Goal: Task Accomplishment & Management: Use online tool/utility

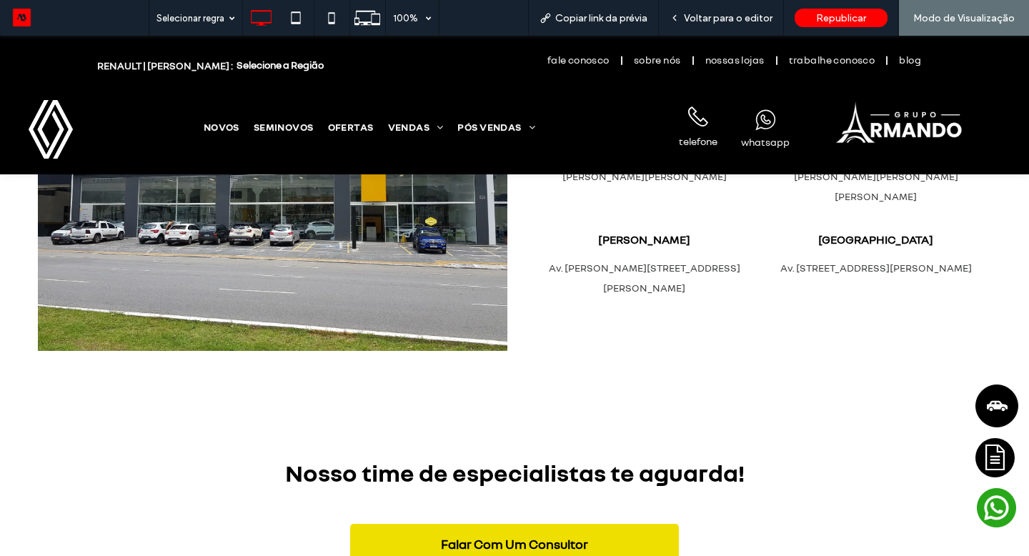
scroll to position [2855, 0]
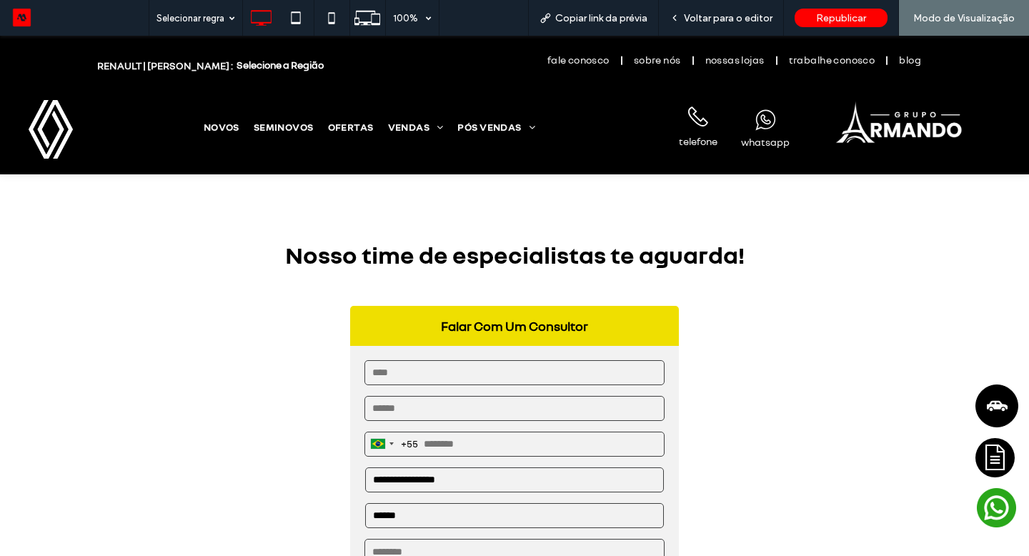
click at [434, 467] on select "**********" at bounding box center [514, 479] width 298 height 25
click at [476, 467] on select "**********" at bounding box center [514, 479] width 298 height 25
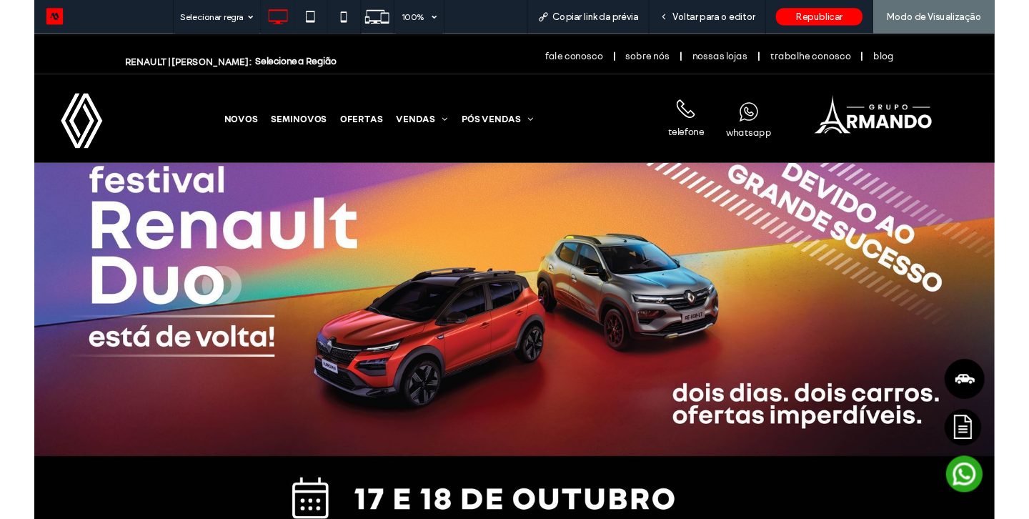
scroll to position [0, 0]
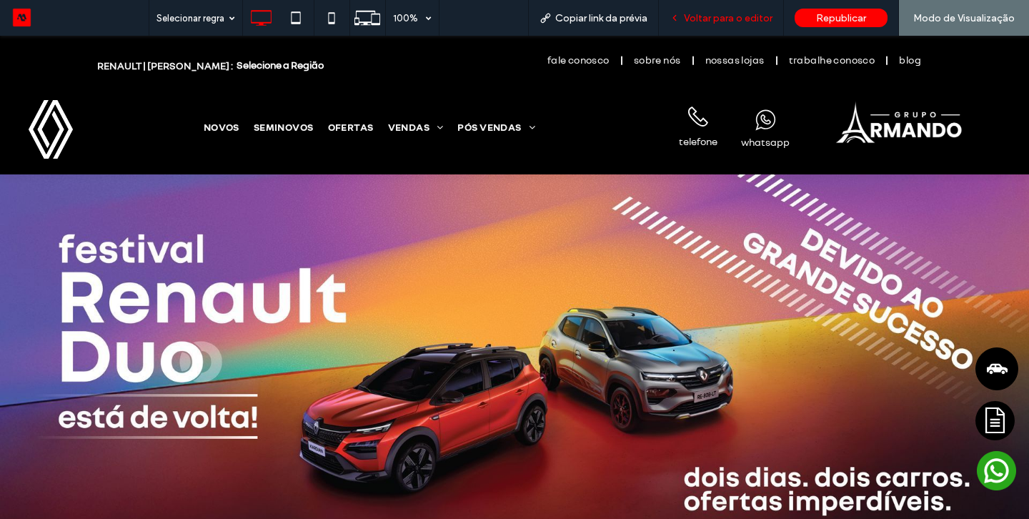
click at [732, 12] on span "Voltar para o editor" at bounding box center [728, 18] width 89 height 12
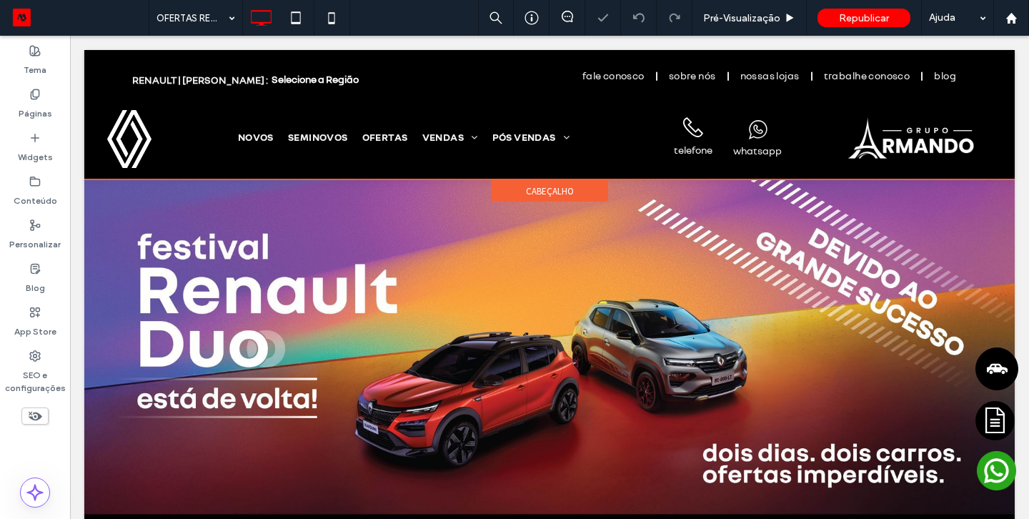
click at [538, 189] on span "cabeçalho" at bounding box center [550, 191] width 48 height 12
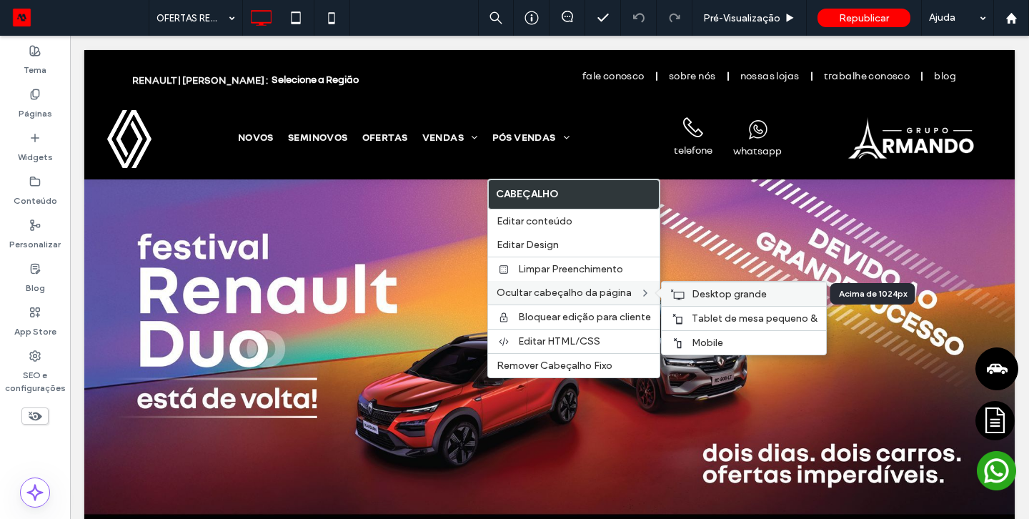
click at [681, 294] on use at bounding box center [677, 294] width 14 height 10
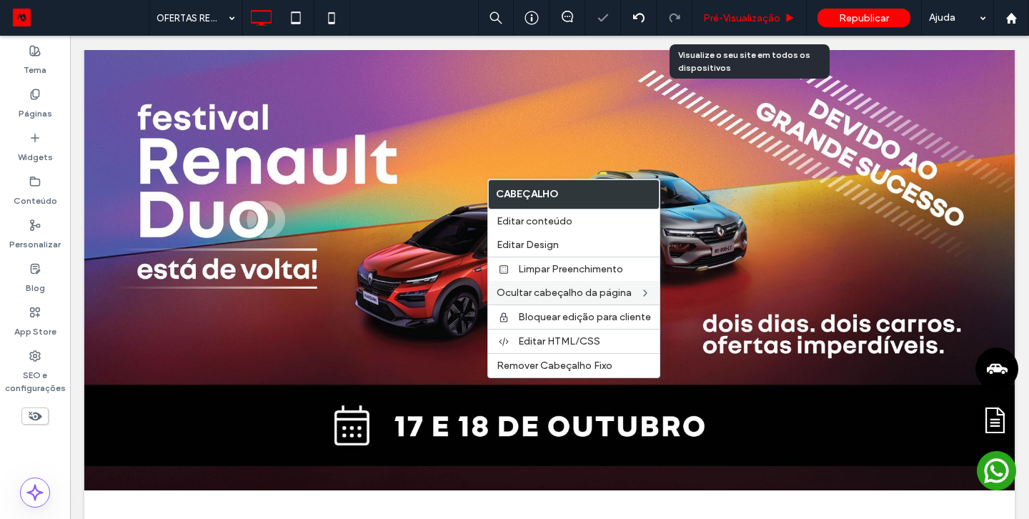
click at [742, 17] on span "Pré-Visualizaçāo" at bounding box center [741, 18] width 77 height 12
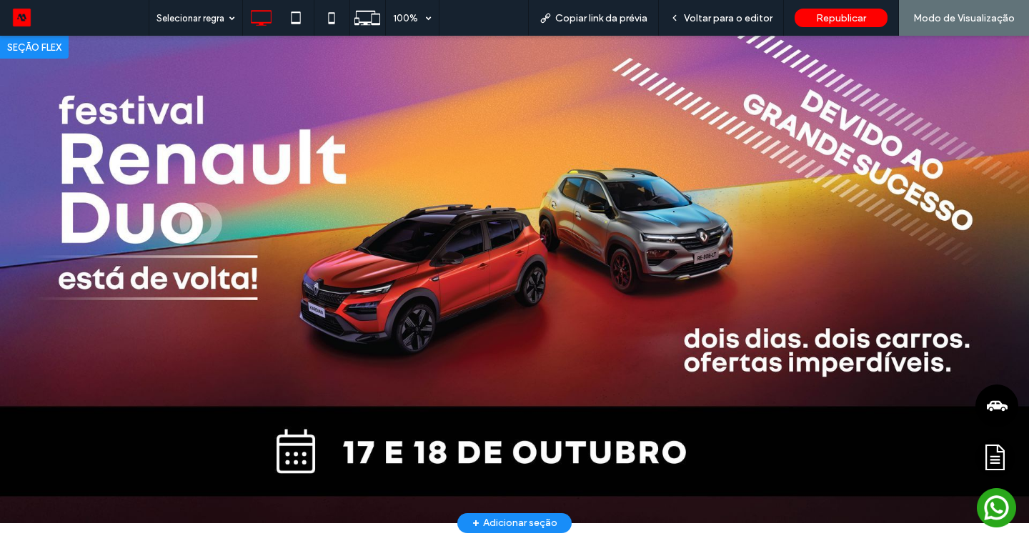
click at [36, 51] on div at bounding box center [34, 47] width 69 height 23
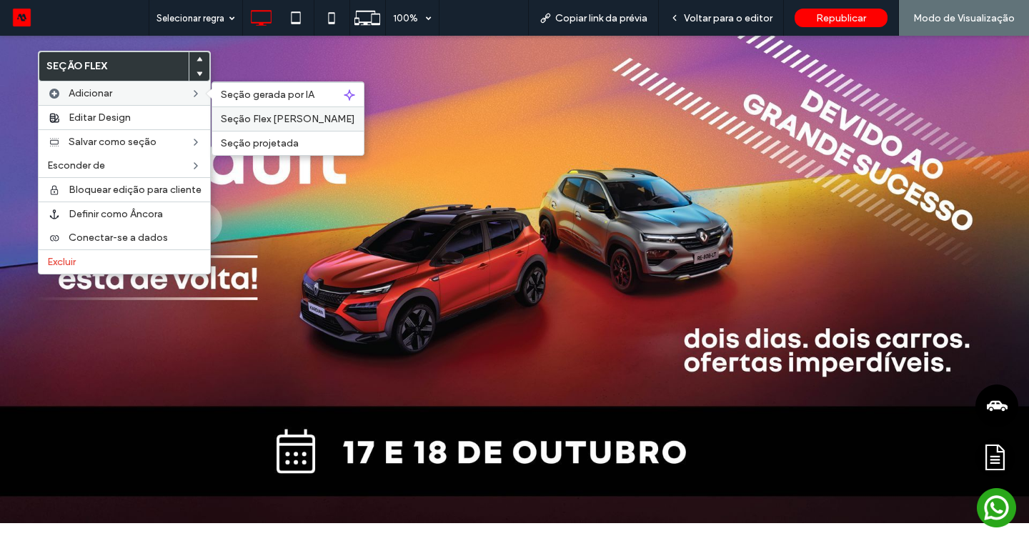
click at [248, 121] on span "Seção Flex [PERSON_NAME]" at bounding box center [288, 119] width 134 height 12
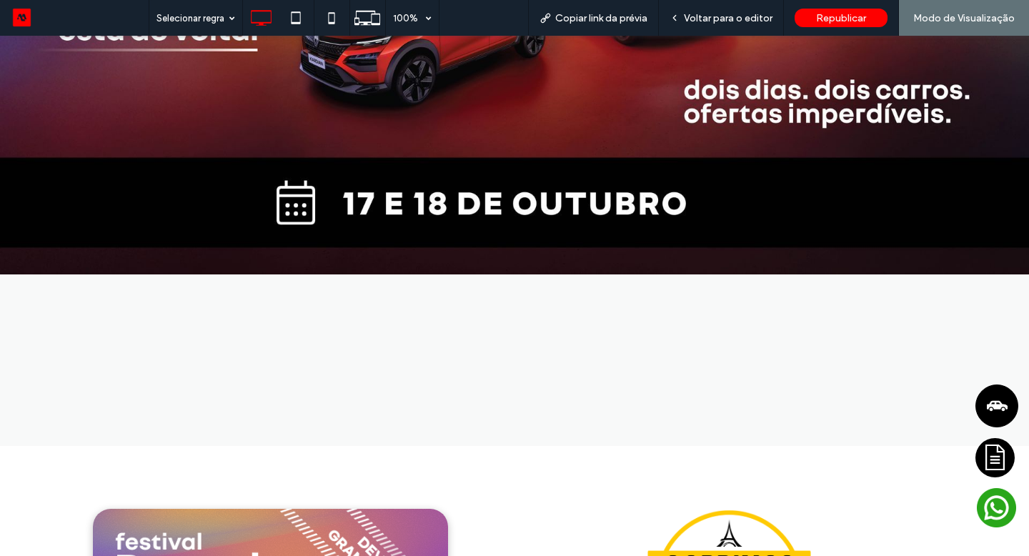
scroll to position [317, 0]
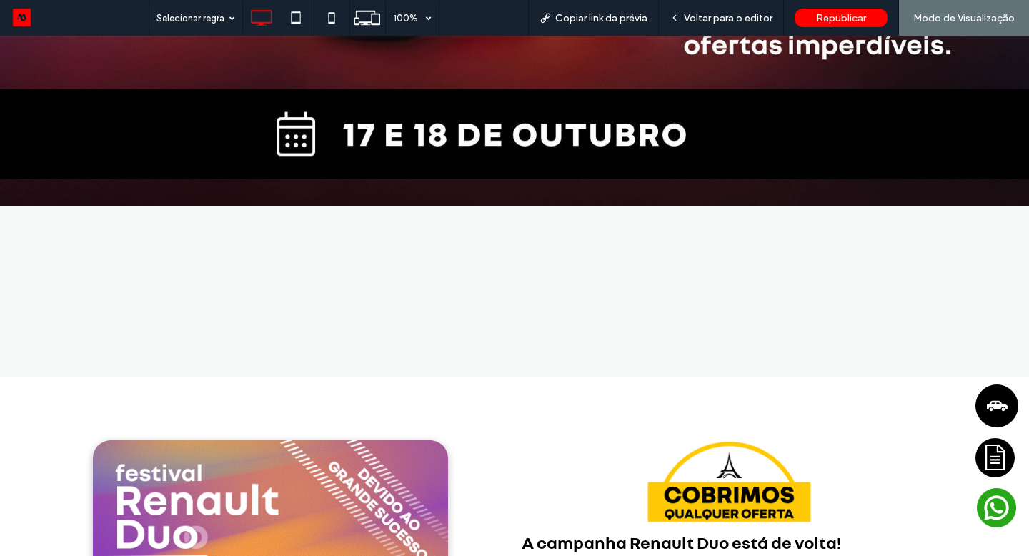
click at [161, 261] on div at bounding box center [291, 290] width 411 height 89
click at [726, 19] on span "Voltar para o editor" at bounding box center [728, 18] width 89 height 12
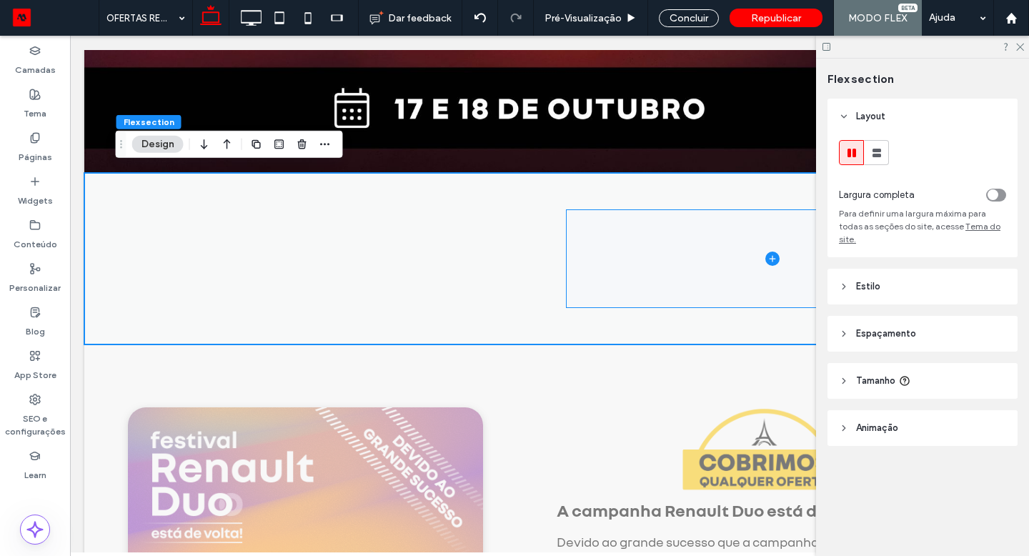
click at [677, 256] on span at bounding box center [772, 258] width 411 height 97
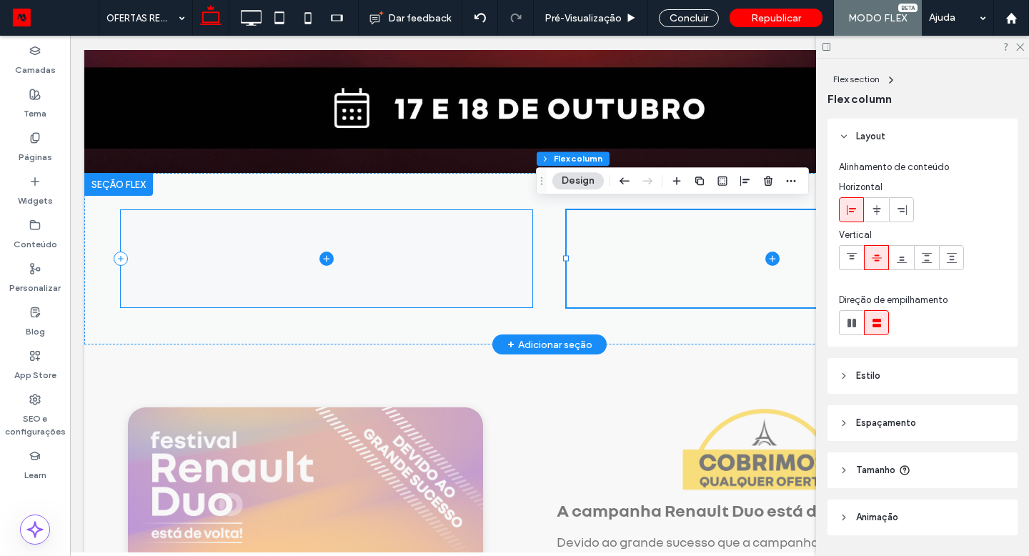
click at [434, 254] on span at bounding box center [326, 258] width 411 height 97
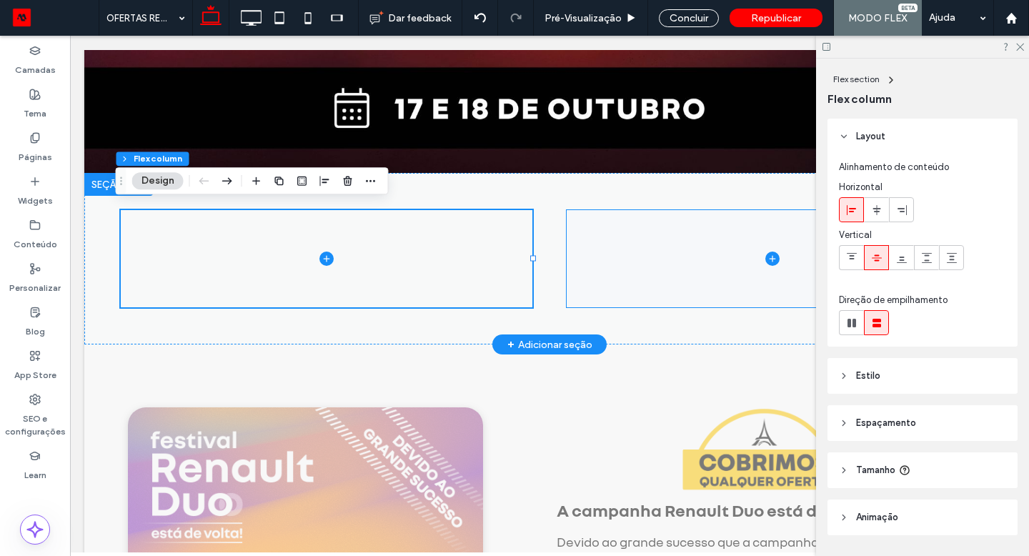
click at [651, 240] on span at bounding box center [772, 258] width 411 height 97
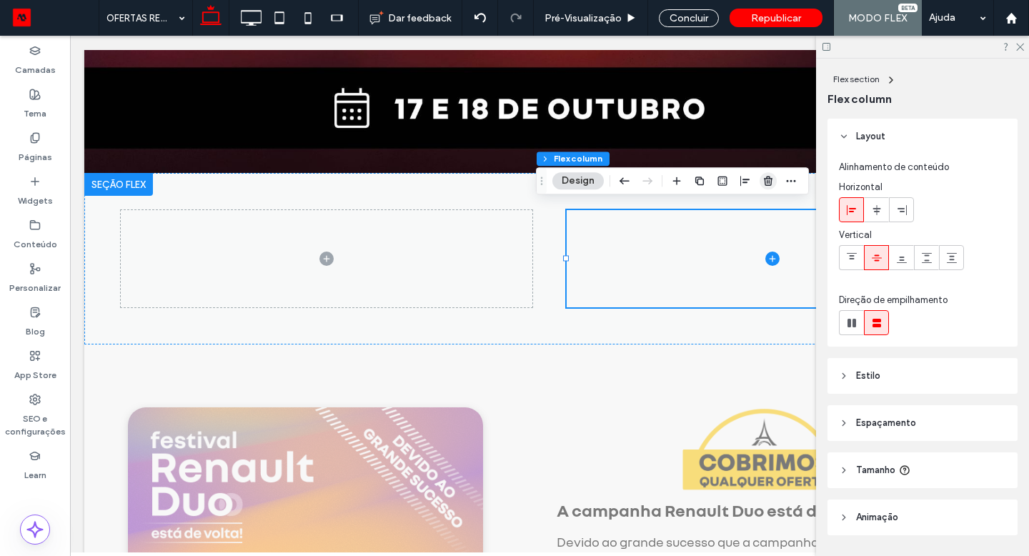
click at [763, 184] on icon "button" at bounding box center [767, 180] width 11 height 11
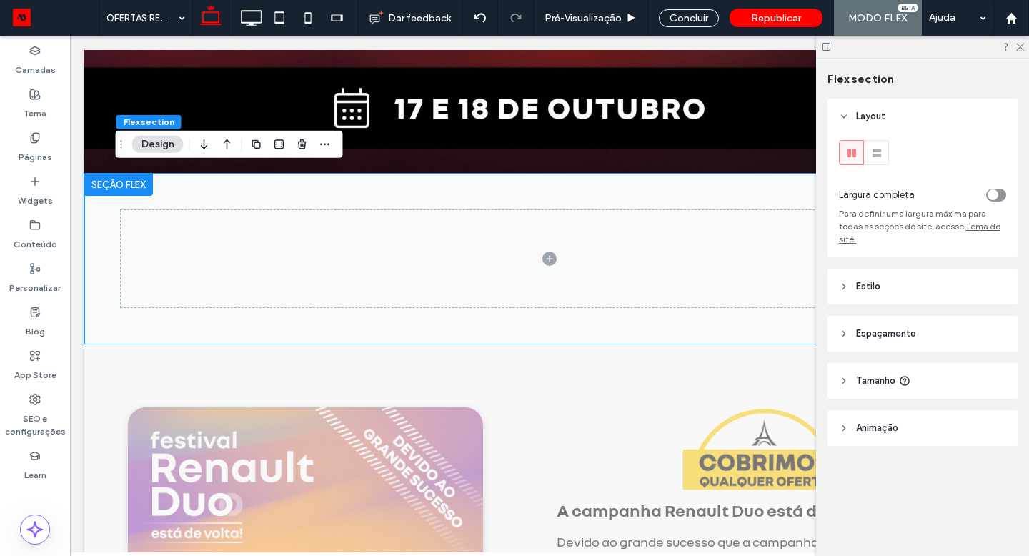
click at [909, 281] on header "Estilo" at bounding box center [922, 287] width 190 height 36
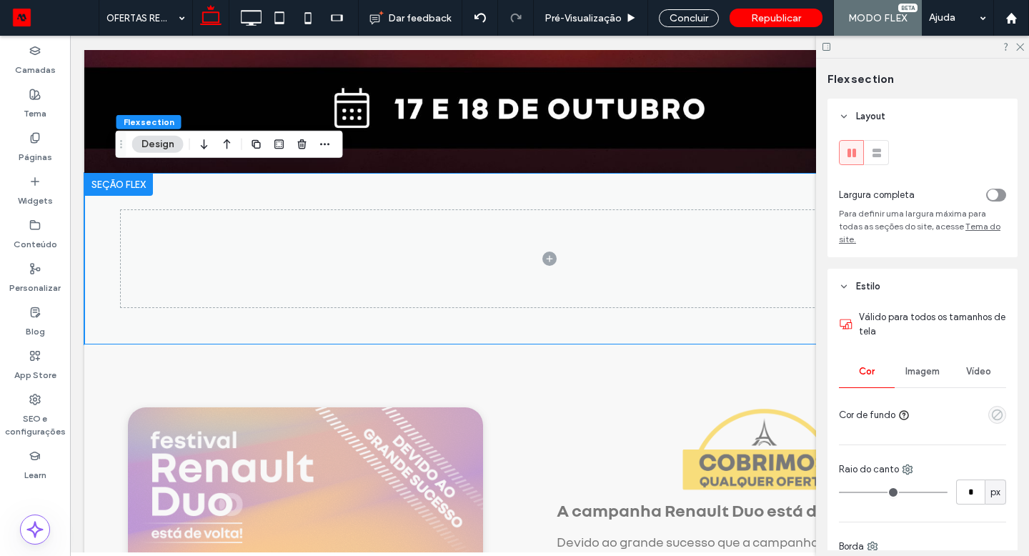
click at [992, 414] on use "empty color" at bounding box center [997, 414] width 11 height 11
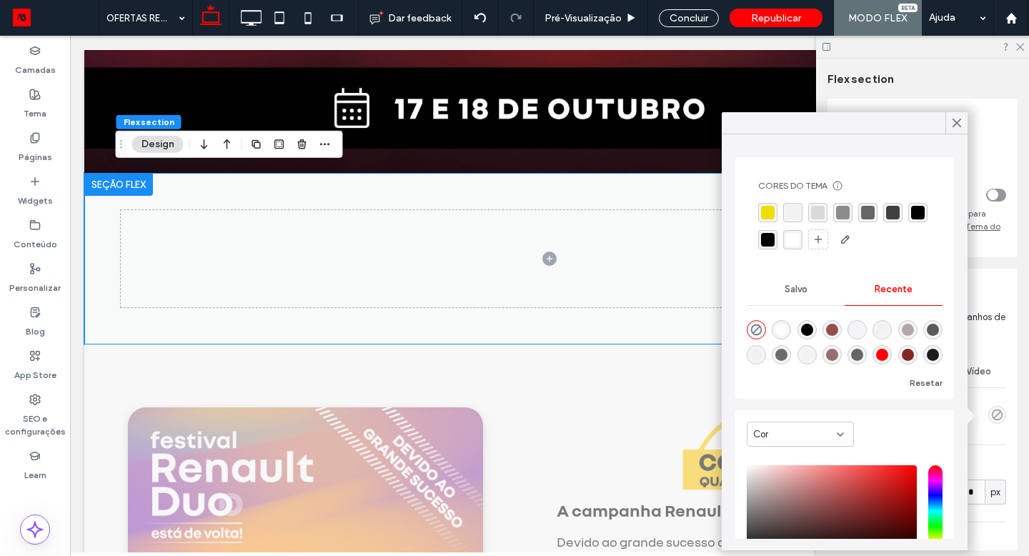
click at [774, 241] on div "rgba(0, 0, 0, 1)" at bounding box center [768, 240] width 14 height 14
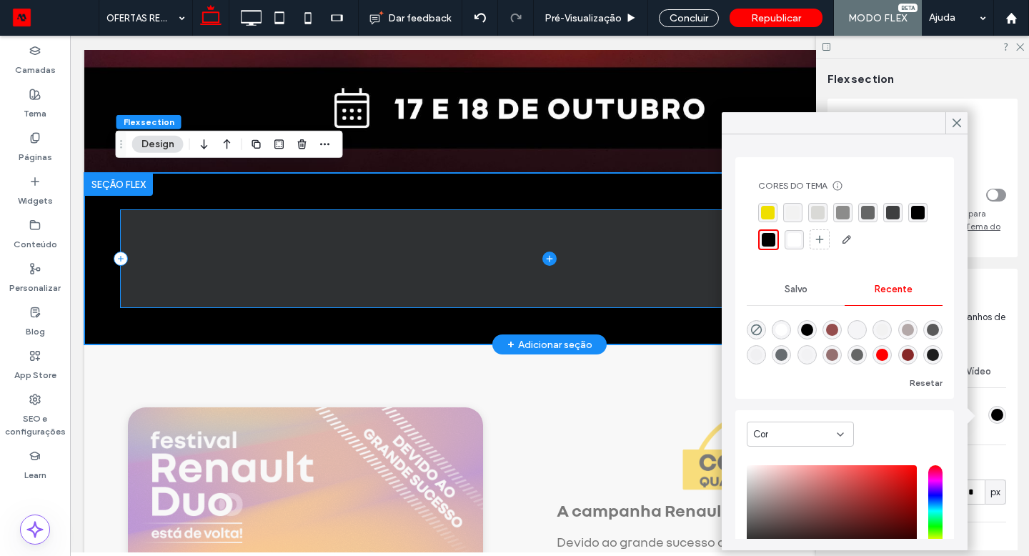
click at [545, 256] on icon at bounding box center [549, 258] width 14 height 14
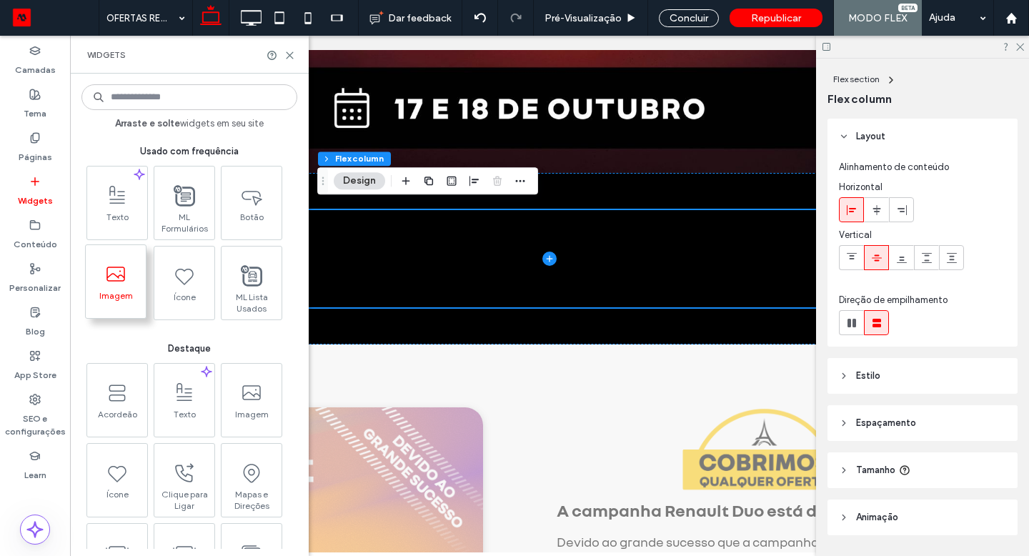
click at [121, 291] on span "Imagem" at bounding box center [116, 300] width 60 height 20
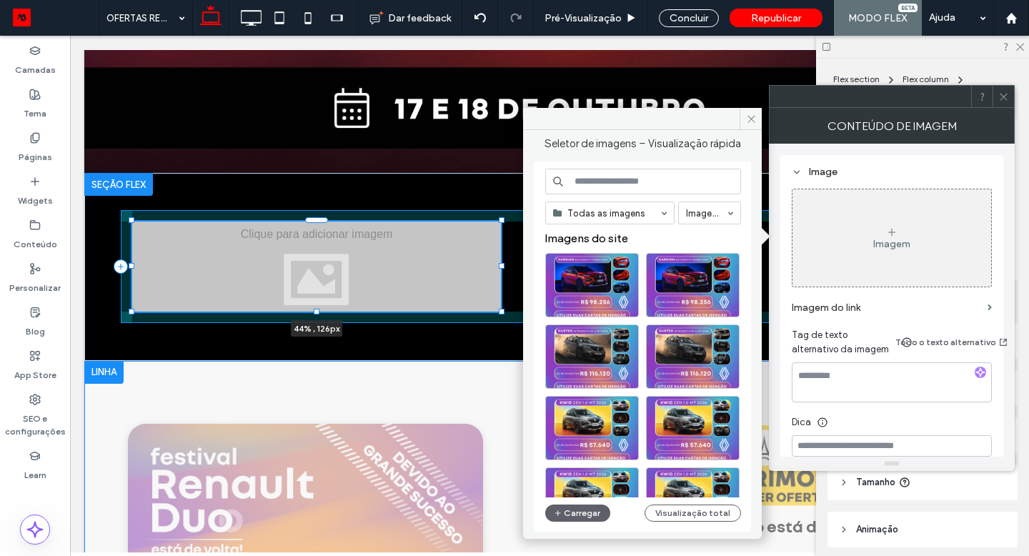
drag, startPoint x: 126, startPoint y: 446, endPoint x: 592, endPoint y: 376, distance: 470.9
type input "**"
type input "****"
type input "***"
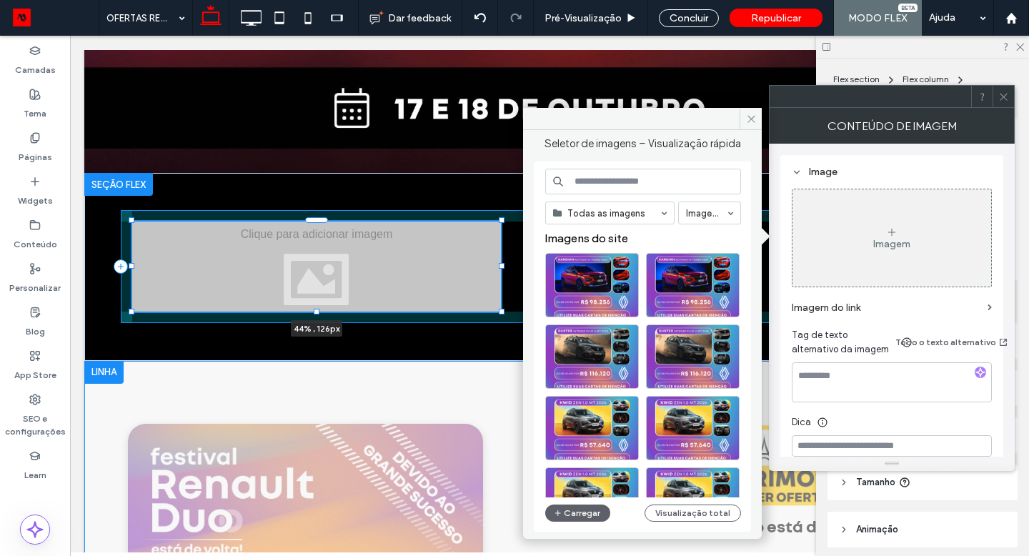
type input "***"
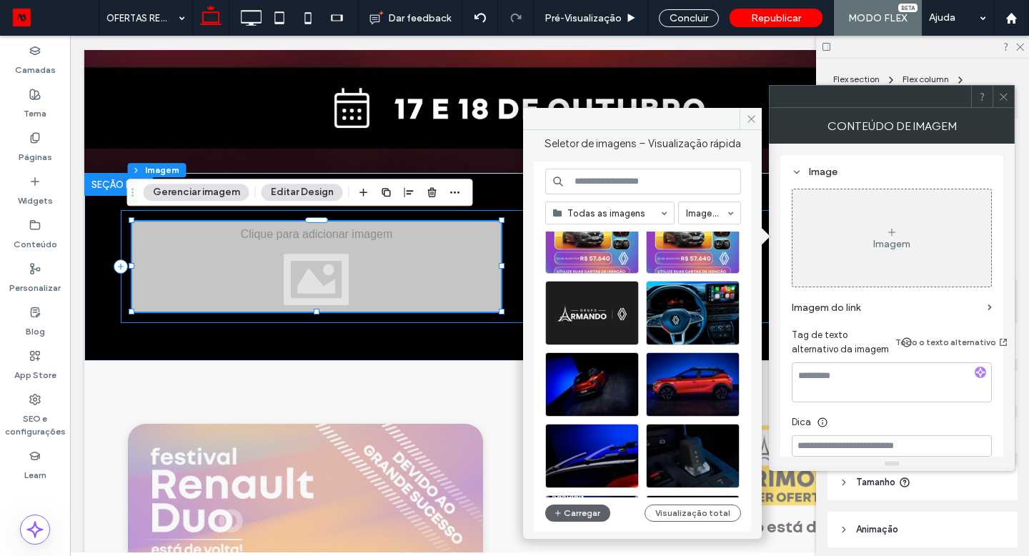
scroll to position [386, 0]
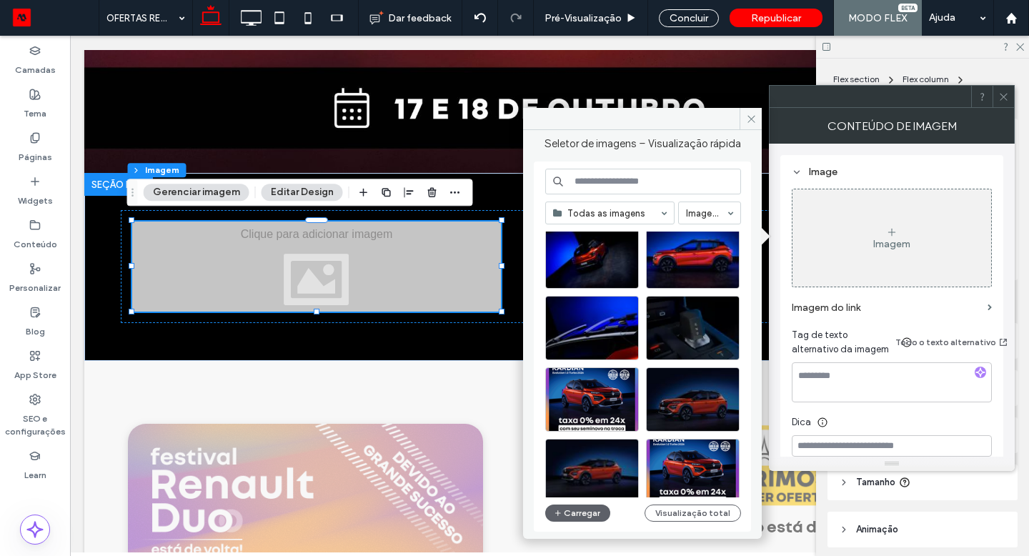
click at [647, 186] on input at bounding box center [643, 182] width 196 height 26
type input "****"
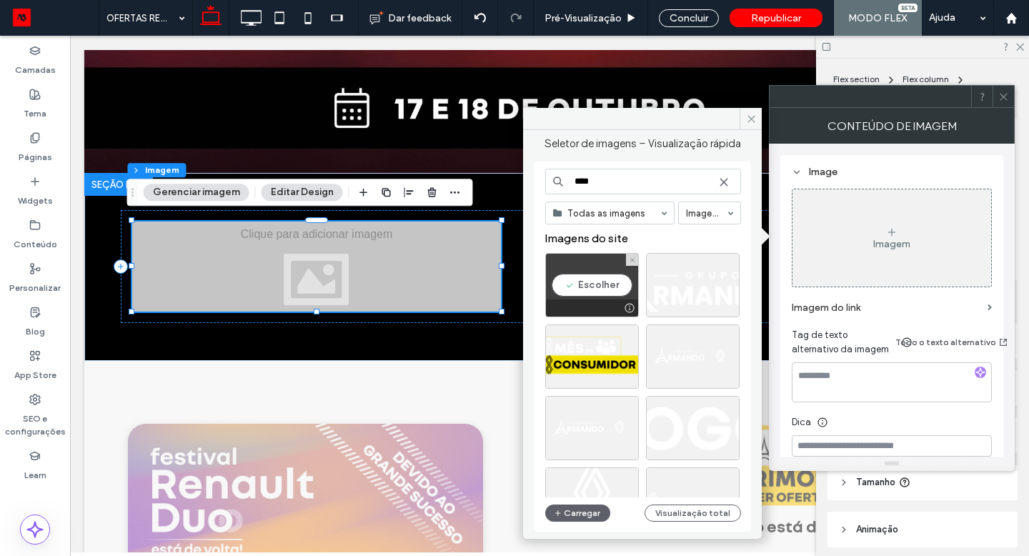
click at [599, 288] on div "Escolher" at bounding box center [592, 285] width 94 height 64
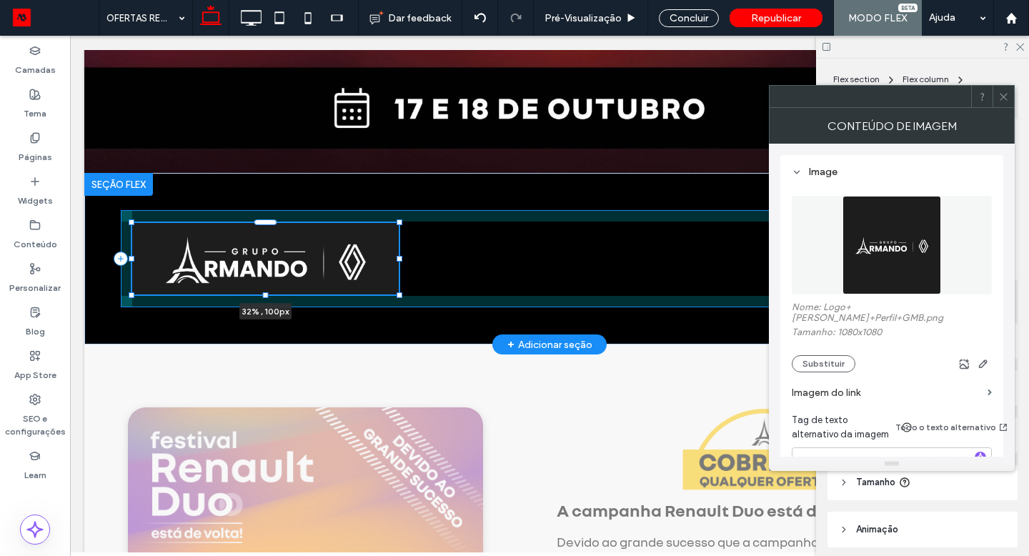
drag, startPoint x: 493, startPoint y: 306, endPoint x: 391, endPoint y: 297, distance: 102.6
click at [391, 297] on div "32% , 100px" at bounding box center [549, 258] width 857 height 171
type input "**"
type input "****"
type input "***"
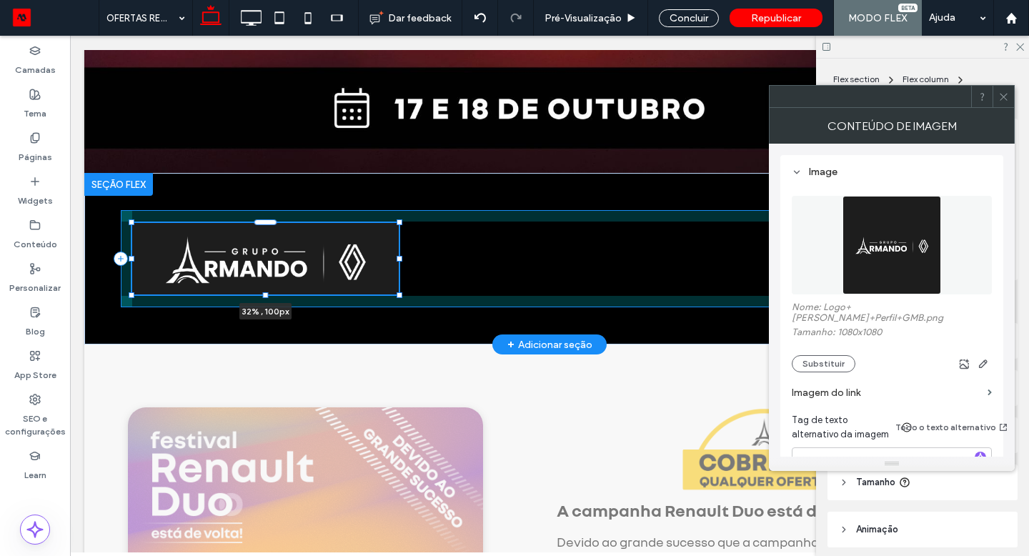
type input "***"
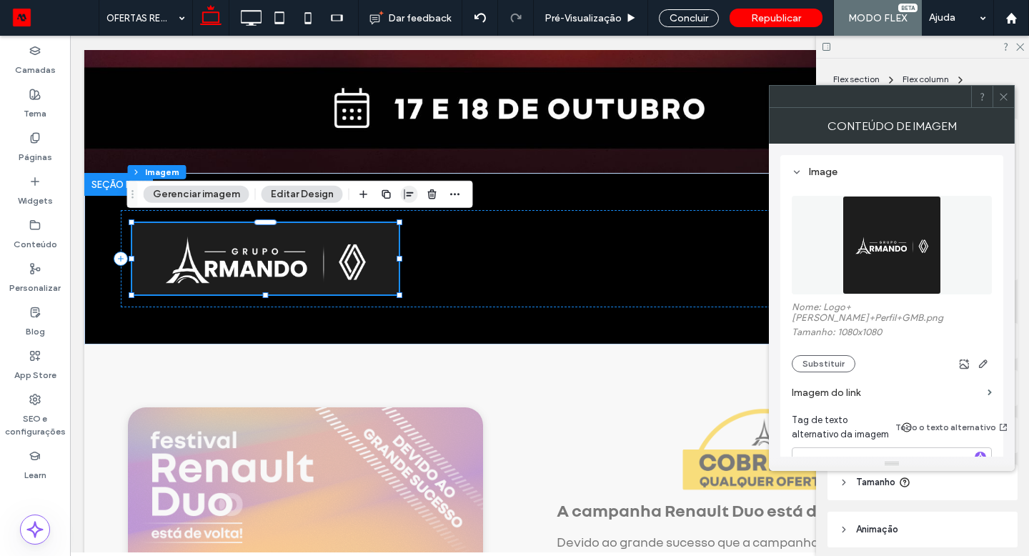
click at [406, 196] on icon "button" at bounding box center [409, 194] width 11 height 11
click at [392, 224] on use "center" at bounding box center [395, 222] width 8 height 10
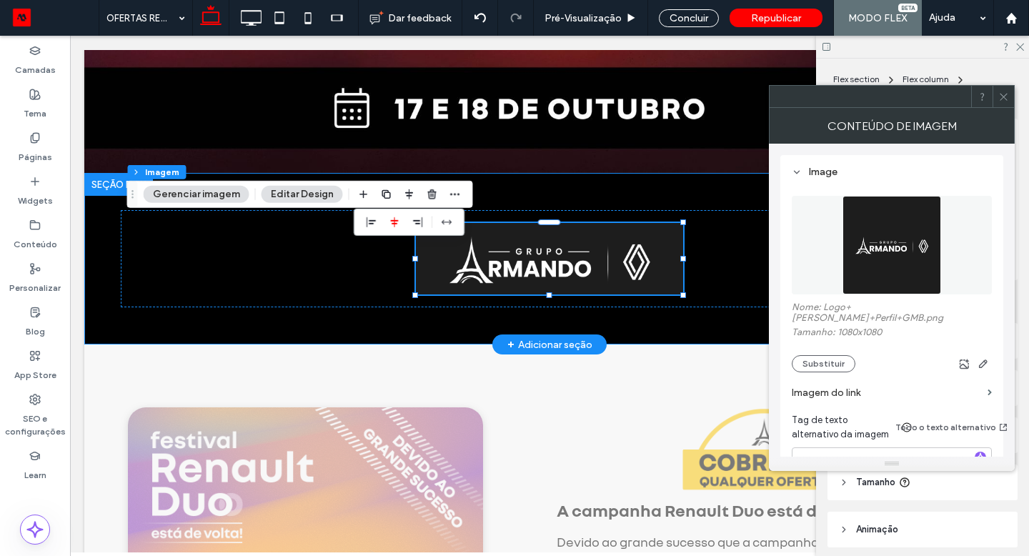
click at [417, 309] on div "32% , 100px" at bounding box center [549, 258] width 857 height 171
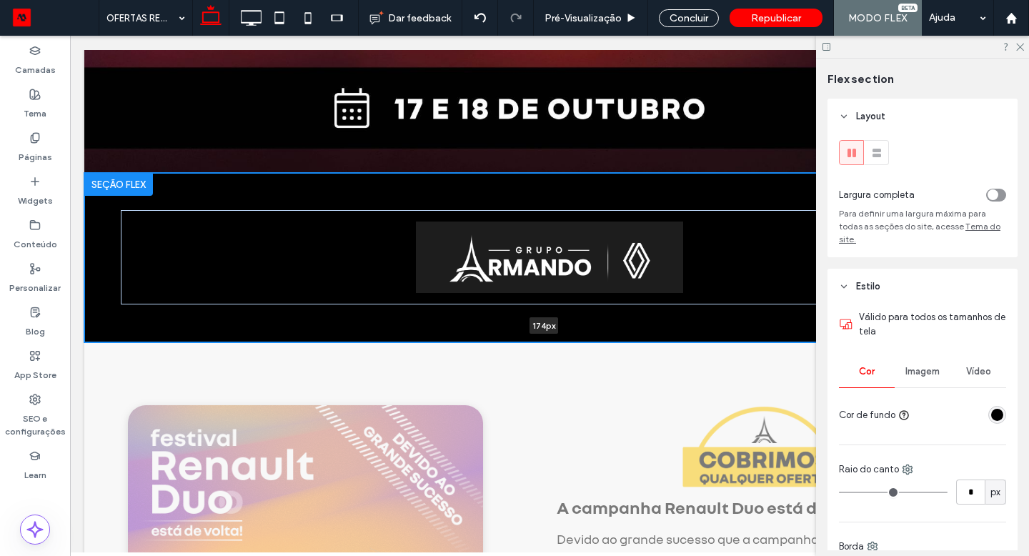
drag, startPoint x: 406, startPoint y: 339, endPoint x: 406, endPoint y: 287, distance: 51.4
click at [407, 288] on div "174px Seção Clique para editar no Modo Flex + Adicionar seção" at bounding box center [549, 257] width 930 height 169
type input "***"
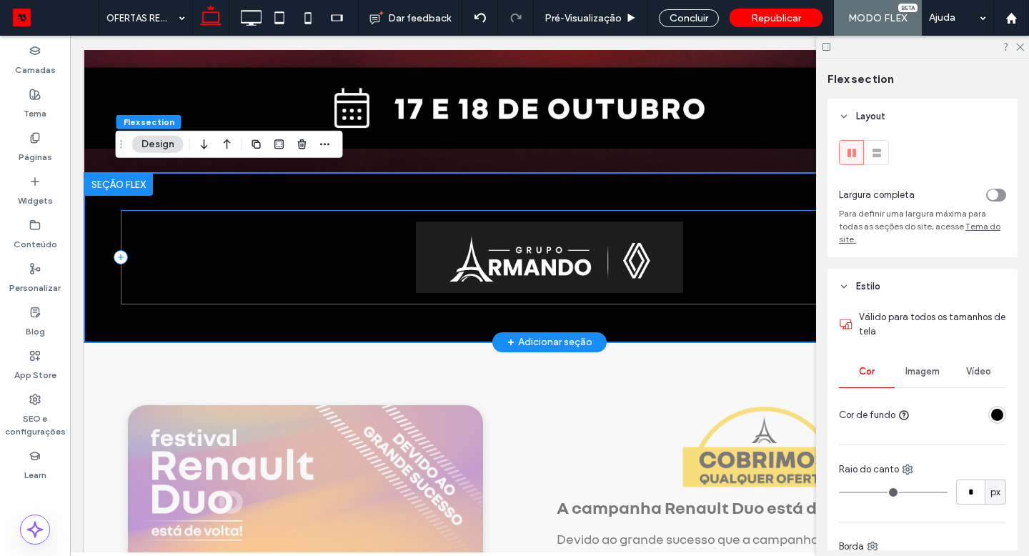
click at [299, 257] on div at bounding box center [549, 257] width 857 height 94
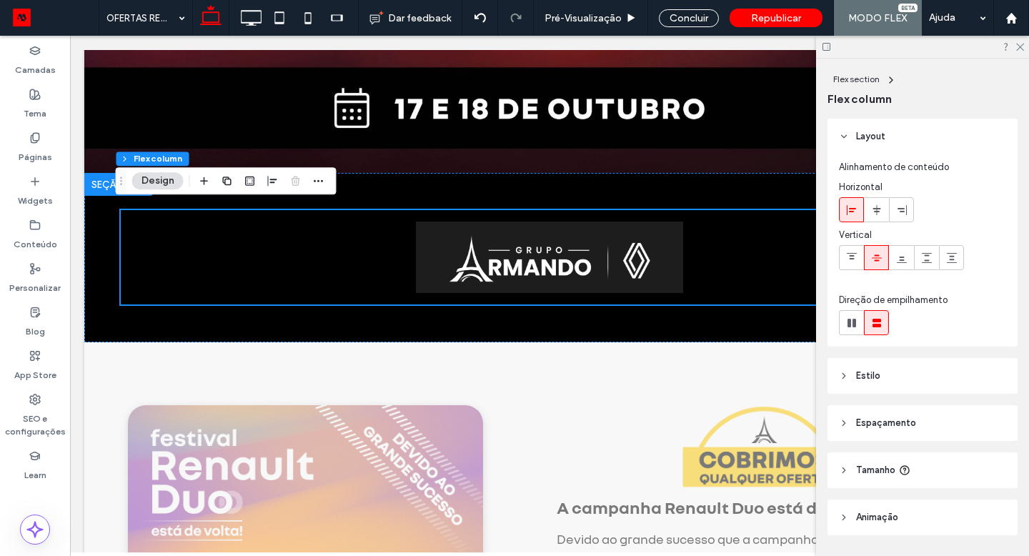
click at [898, 419] on span "Espaçamento" at bounding box center [886, 423] width 60 height 14
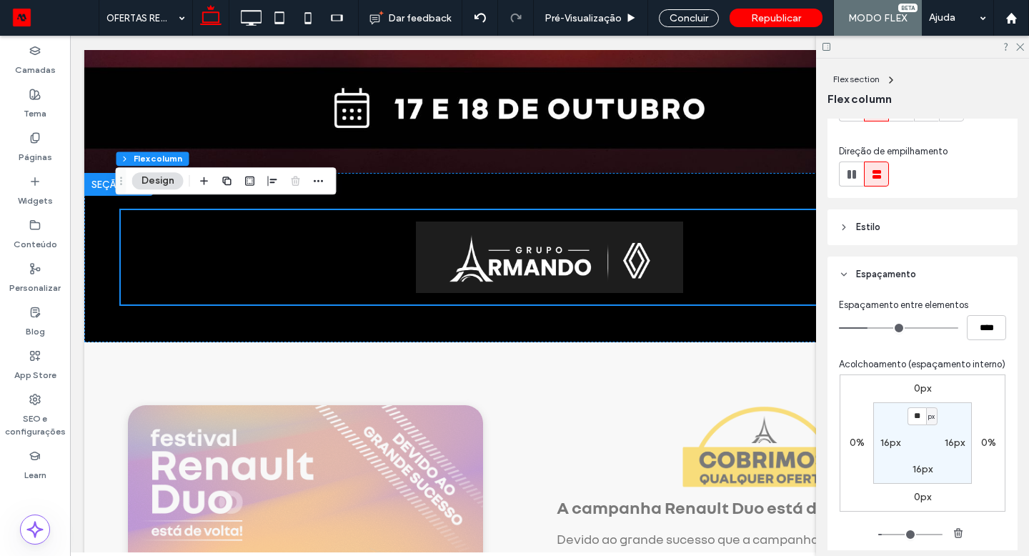
scroll to position [166, 0]
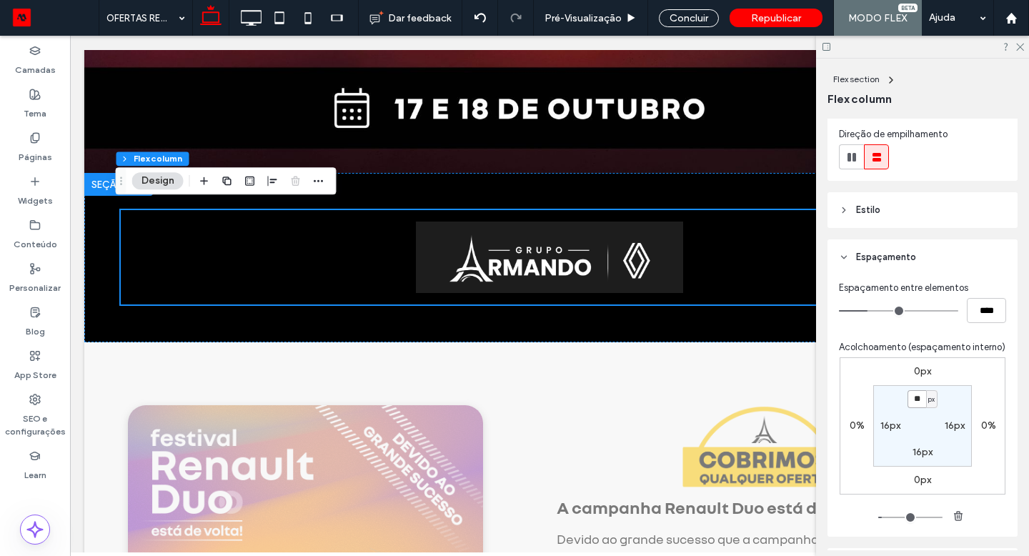
click at [916, 406] on input "**" at bounding box center [916, 399] width 19 height 18
type input "*"
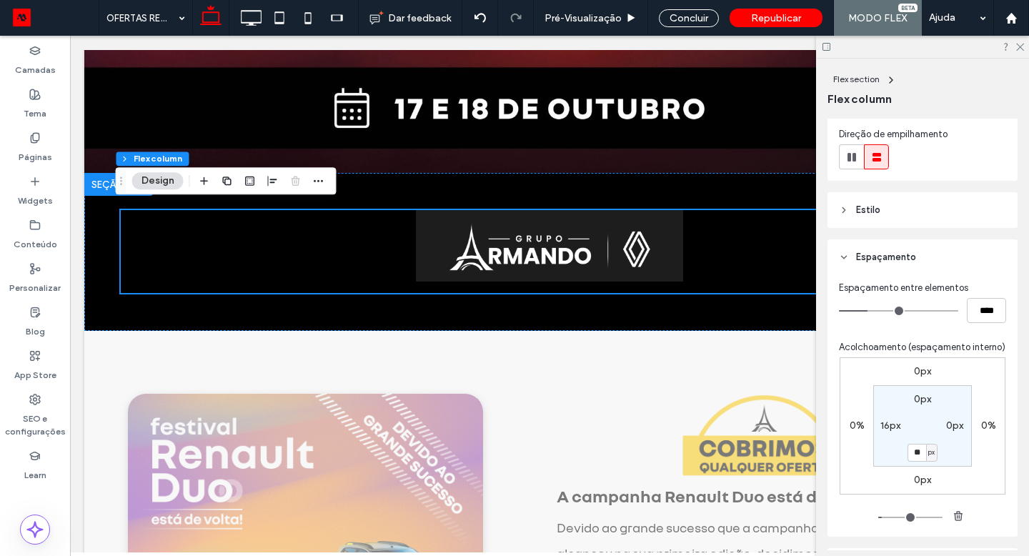
type input "*"
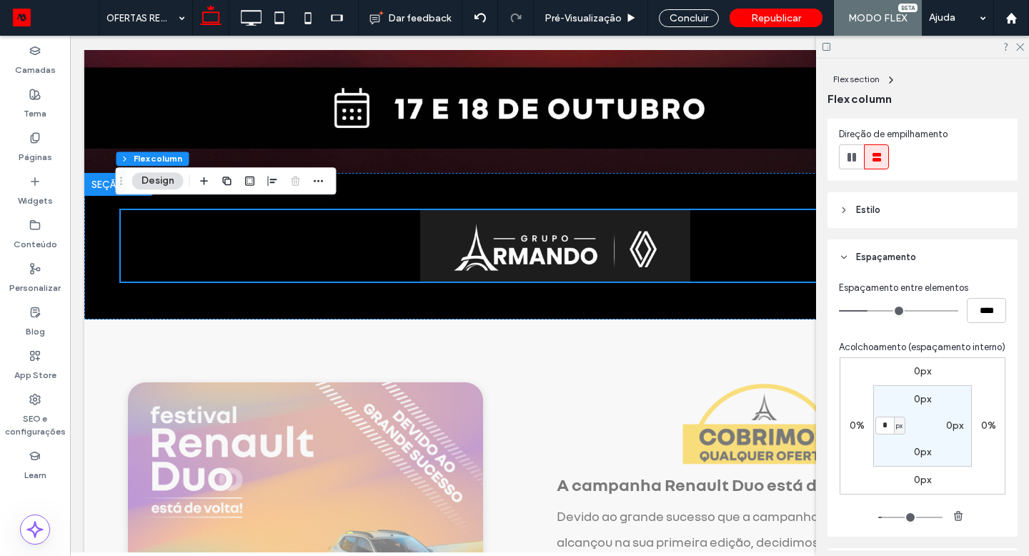
type input "*"
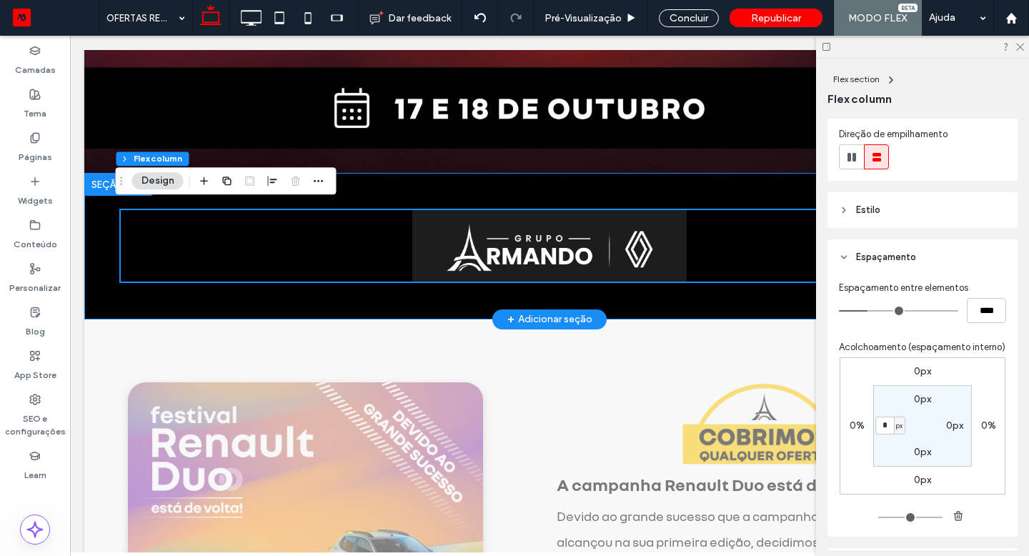
click at [349, 301] on div at bounding box center [549, 246] width 857 height 146
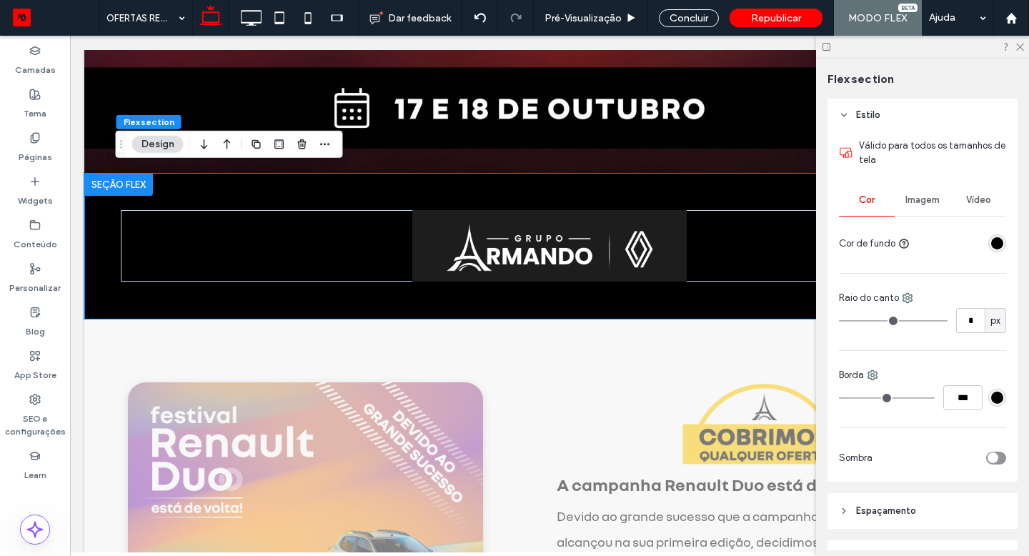
scroll to position [280, 0]
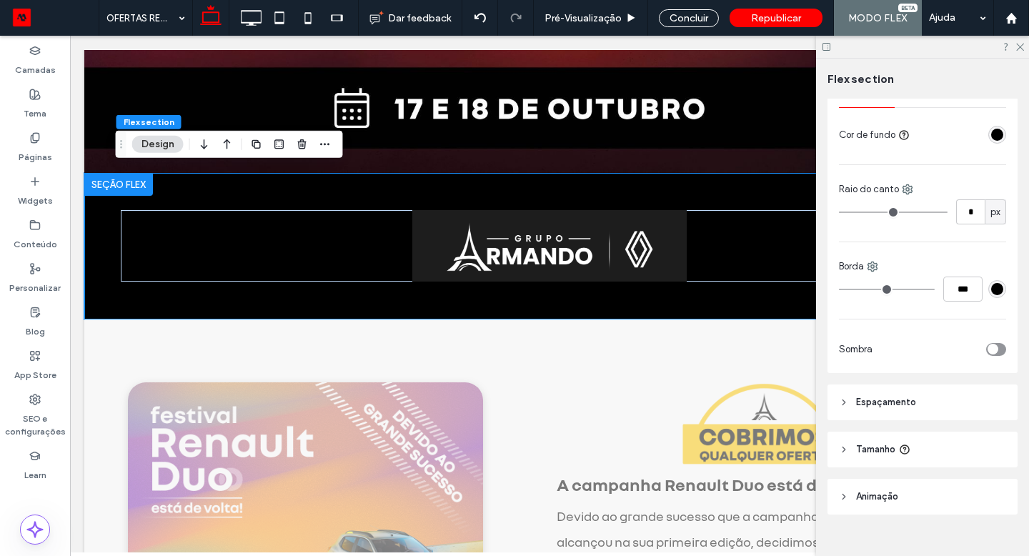
click at [904, 404] on span "Espaçamento" at bounding box center [886, 402] width 60 height 14
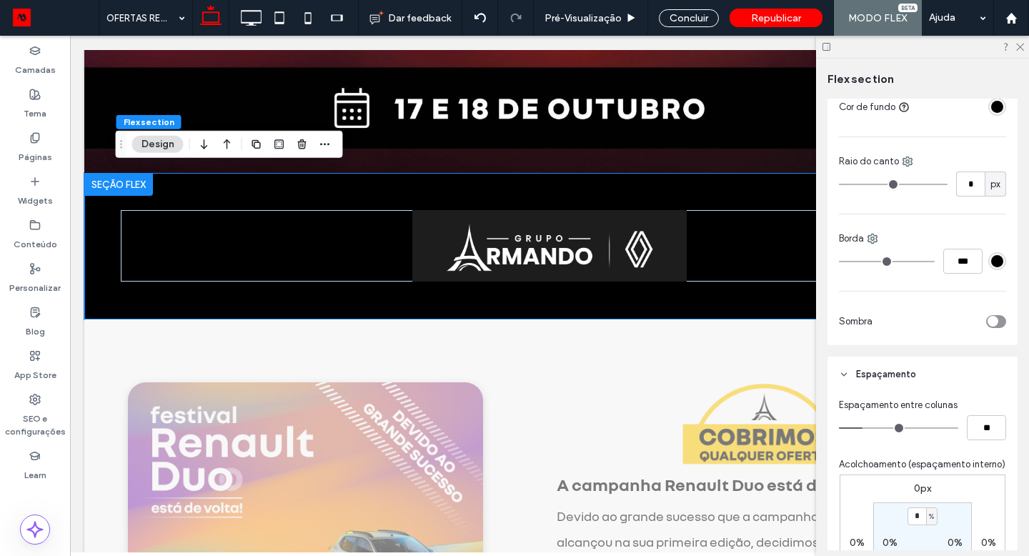
scroll to position [309, 0]
click at [912, 524] on input "*" at bounding box center [916, 515] width 19 height 18
type input "*"
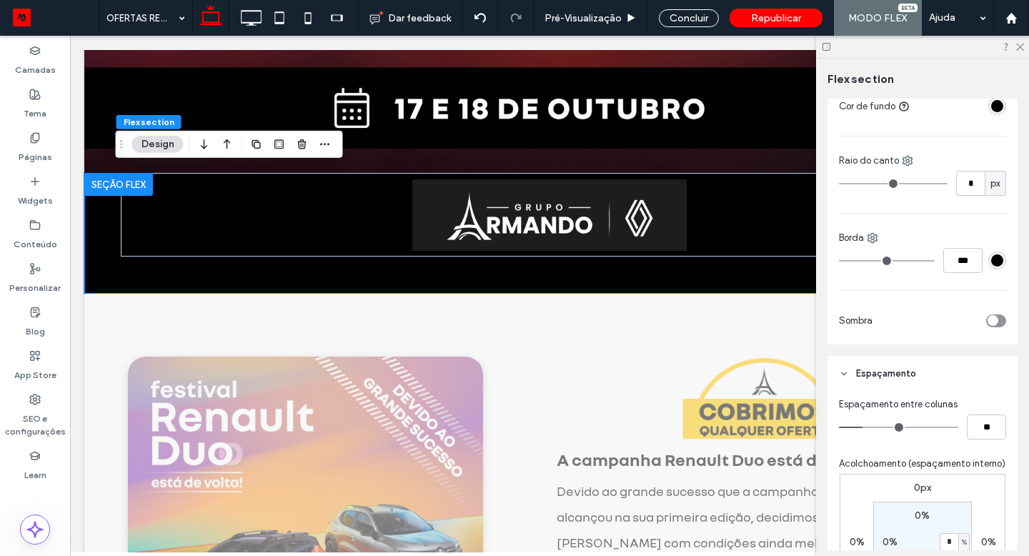
type input "*"
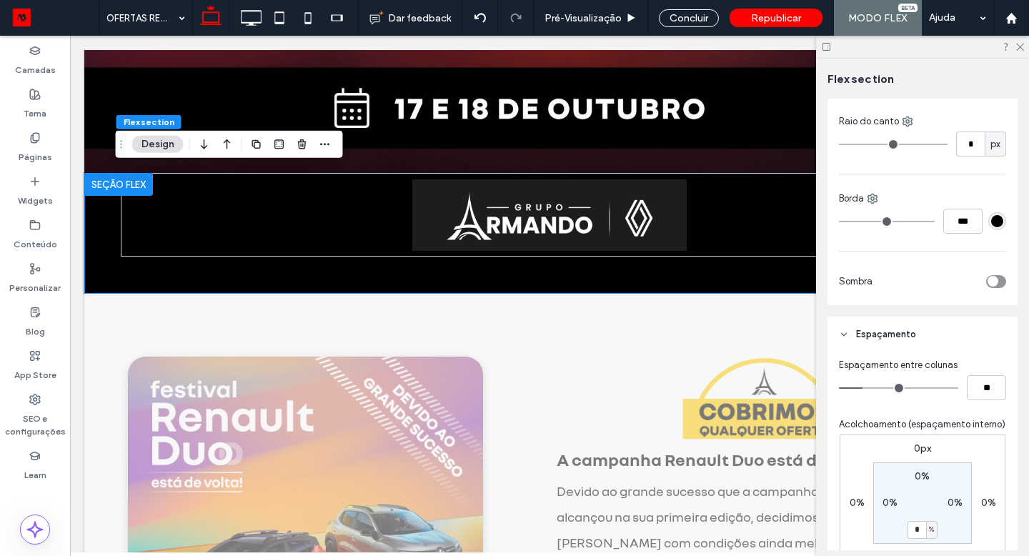
type input "*"
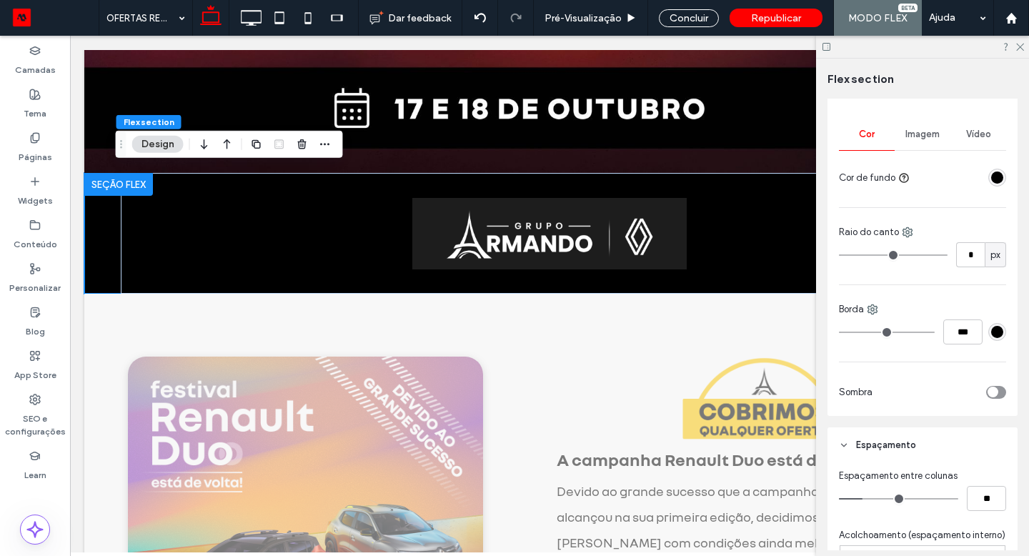
scroll to position [214, 0]
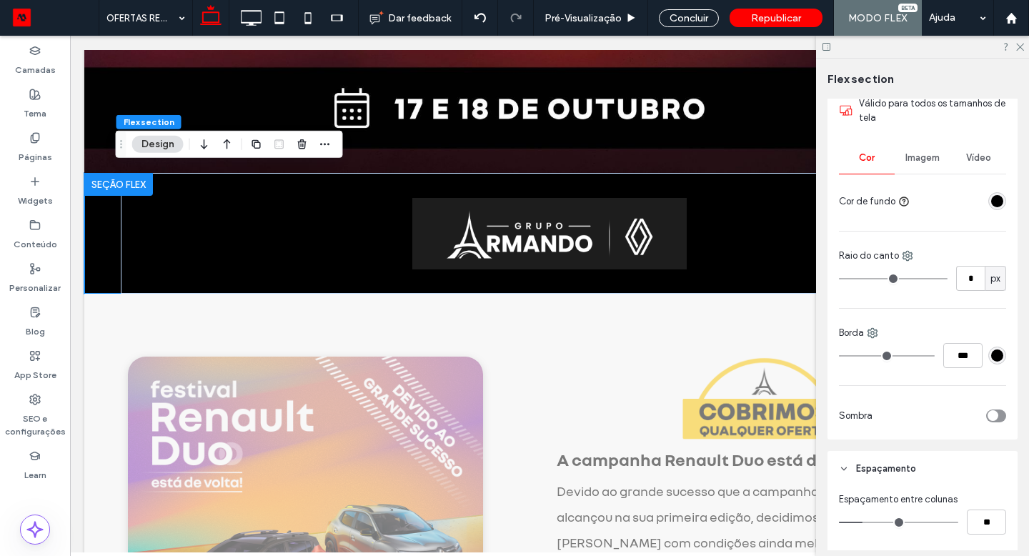
click at [992, 203] on div "rgba(0, 0, 0, 1)" at bounding box center [997, 201] width 12 height 12
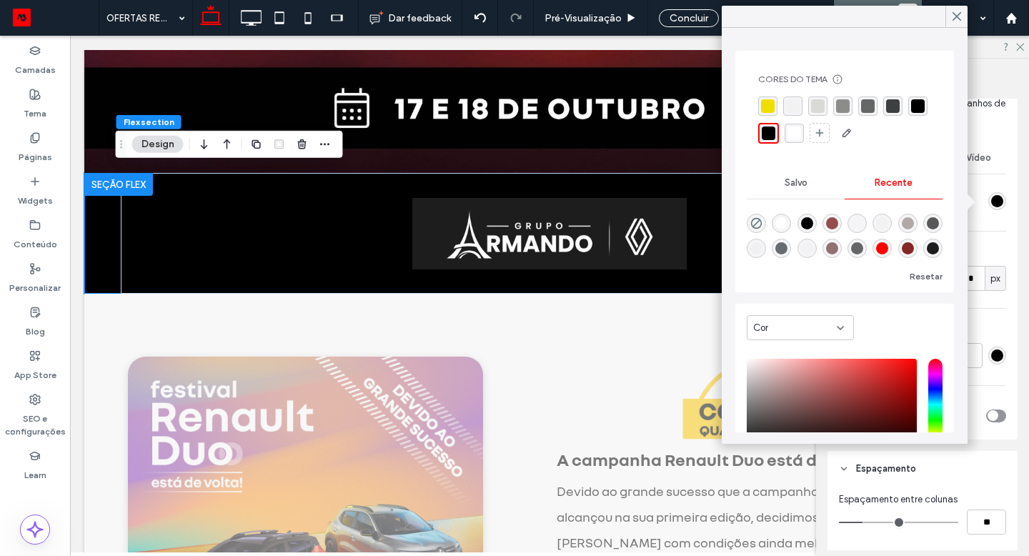
click at [812, 220] on div "rgba(0, 0, 0, 1)" at bounding box center [807, 223] width 12 height 12
click at [891, 109] on div "rgba(62, 63, 64, 1)" at bounding box center [893, 107] width 14 height 14
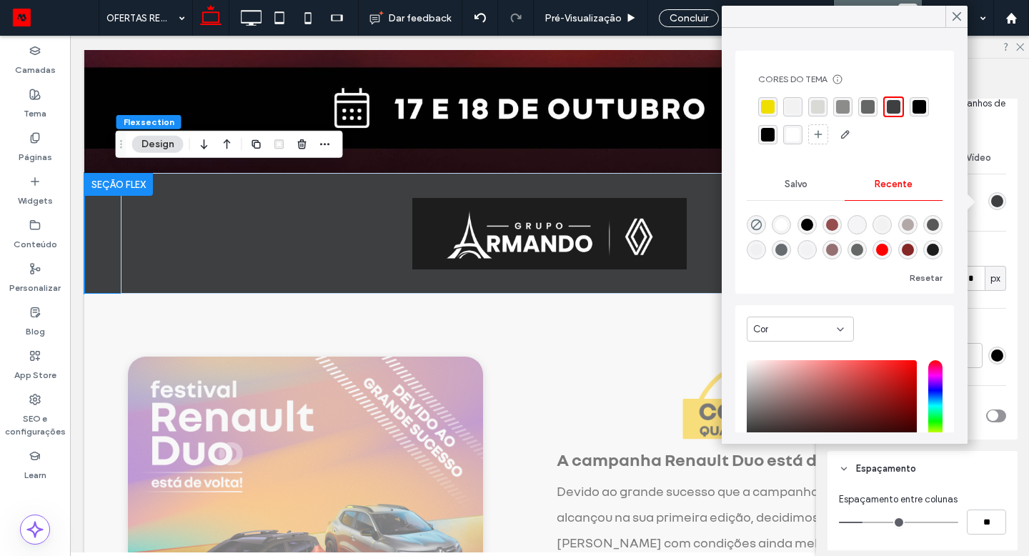
click at [912, 114] on div "rgba(0, 0, 0, 1)" at bounding box center [919, 107] width 14 height 14
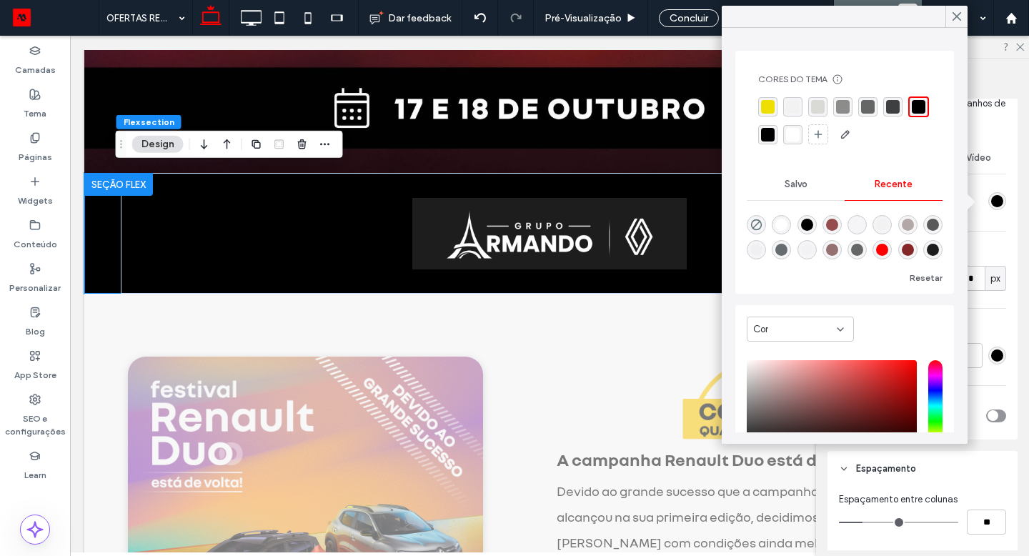
click at [774, 133] on div "rgba(0, 0, 0, 1)" at bounding box center [768, 135] width 14 height 14
click at [838, 226] on div "rgba(149, 77, 77, 1)" at bounding box center [832, 223] width 12 height 12
type input "*******"
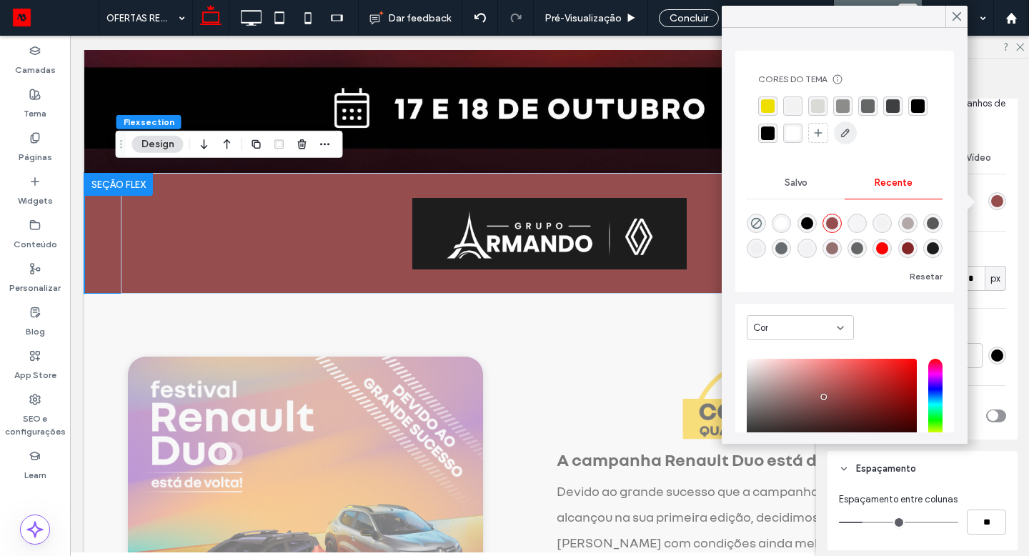
click at [851, 135] on icon "button" at bounding box center [844, 132] width 11 height 11
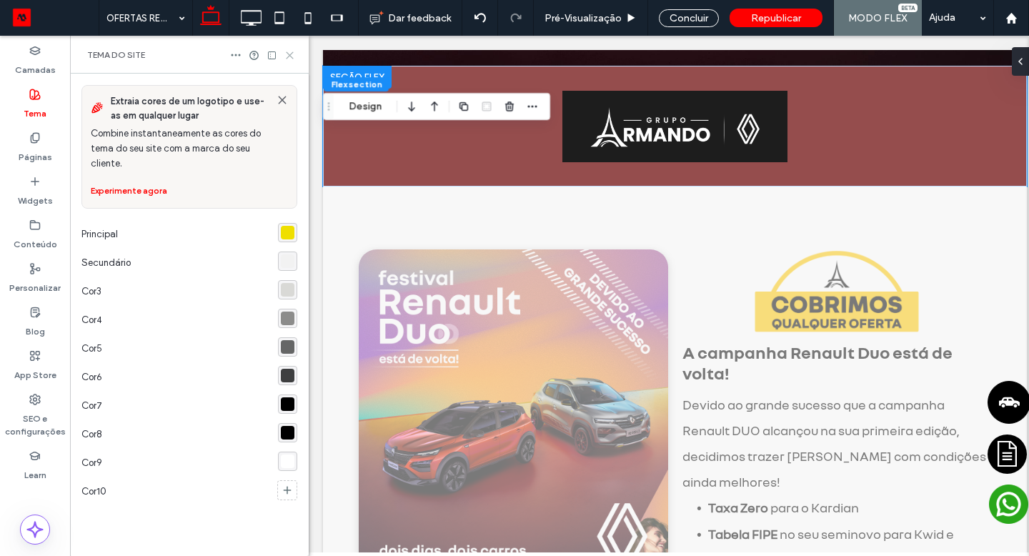
click at [289, 56] on icon at bounding box center [289, 55] width 11 height 11
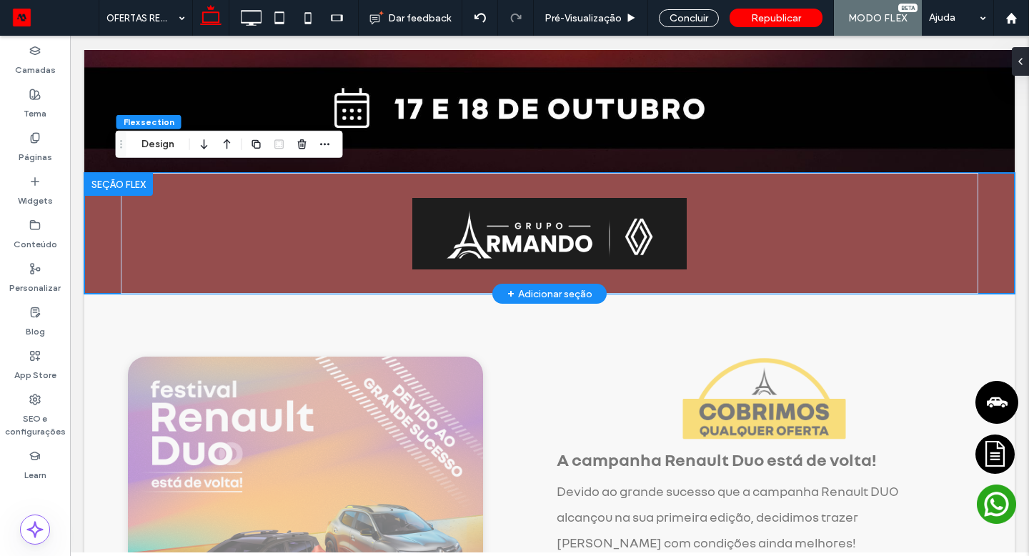
click at [144, 182] on div at bounding box center [118, 184] width 69 height 23
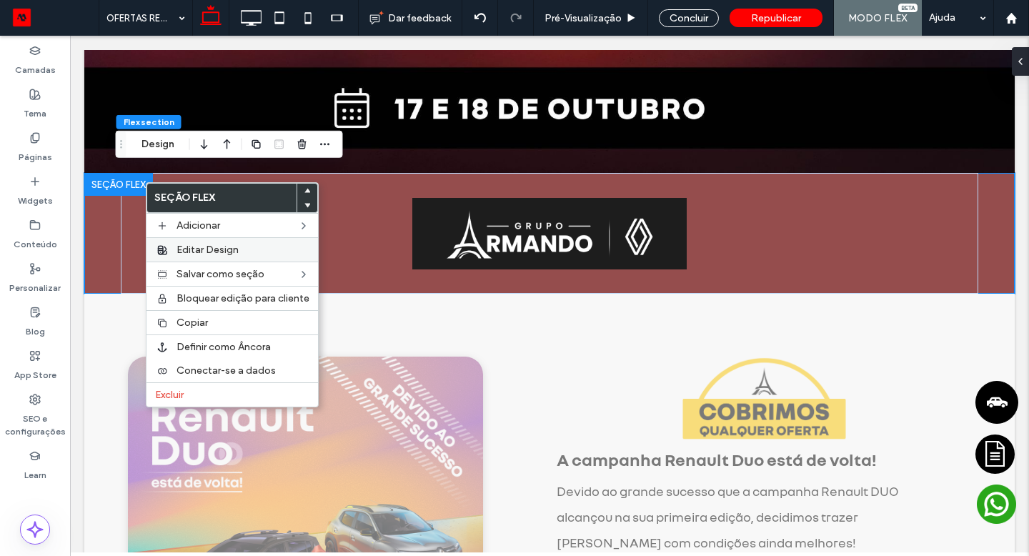
click at [241, 251] on label "Editar Design" at bounding box center [242, 250] width 133 height 12
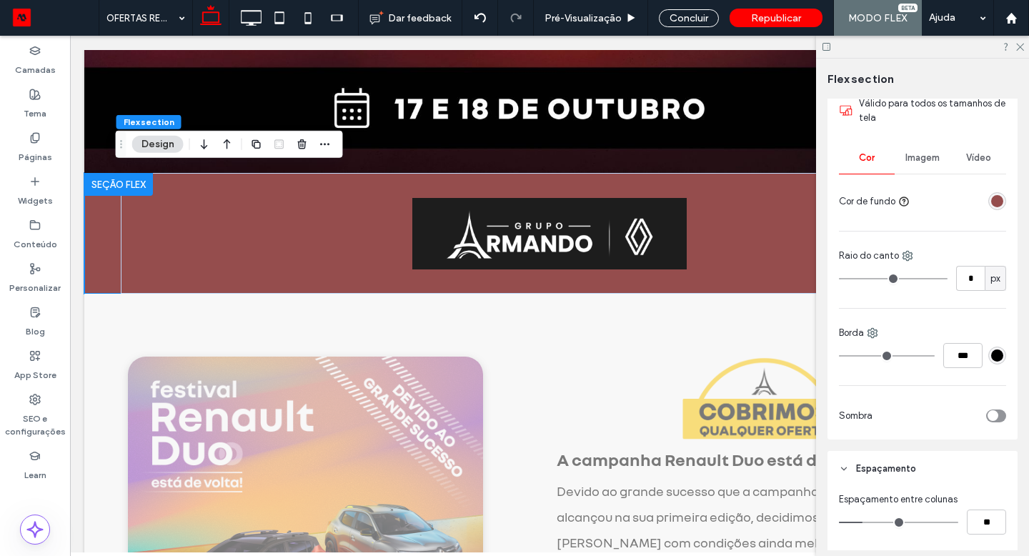
click at [994, 204] on div "rgba(149, 77, 77, 1)" at bounding box center [997, 201] width 12 height 12
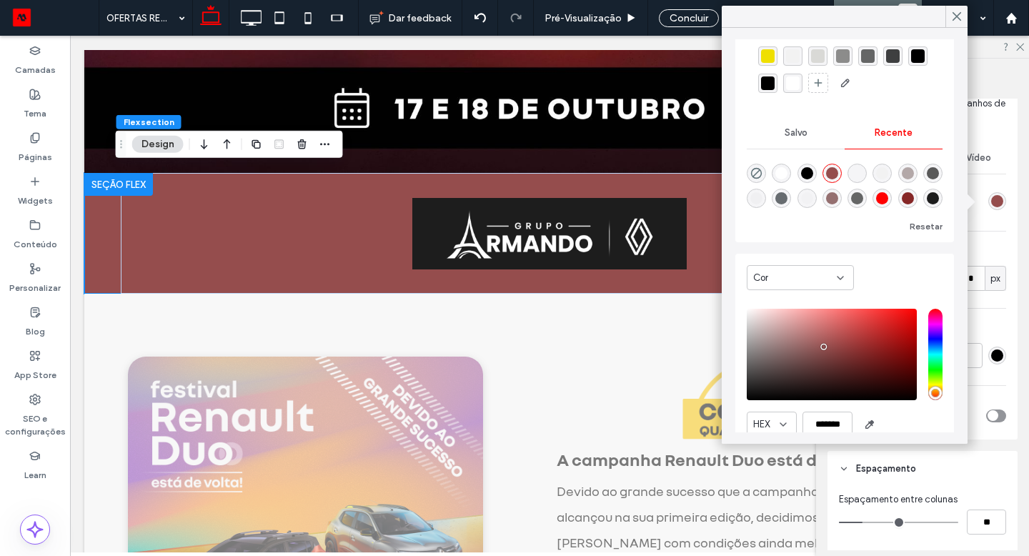
scroll to position [109, 0]
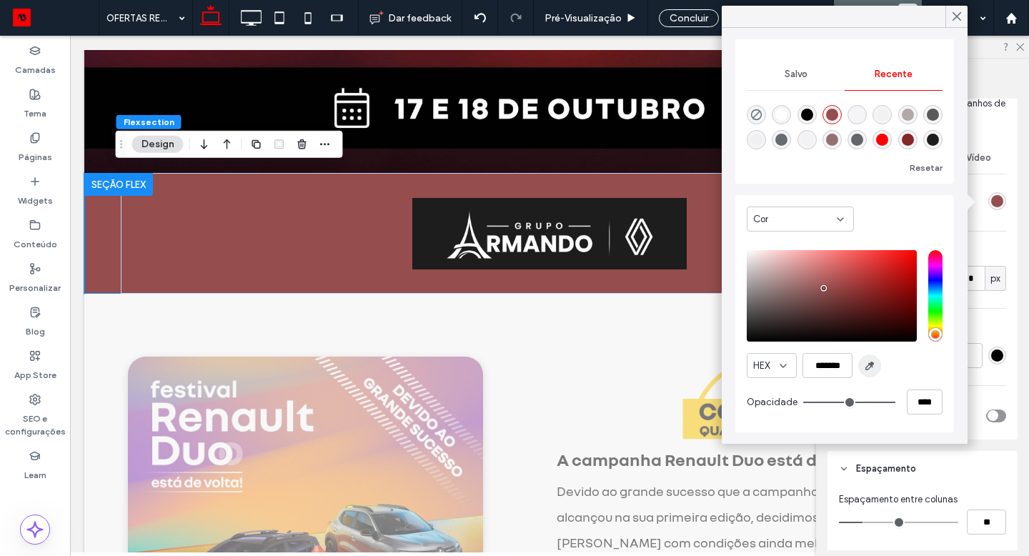
click at [875, 367] on span "button" at bounding box center [869, 365] width 23 height 23
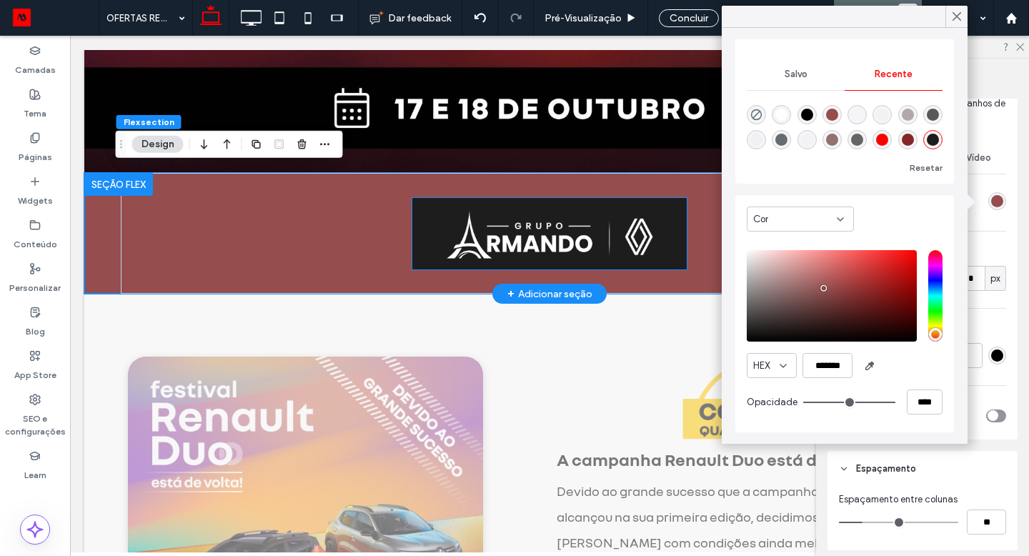
type input "*******"
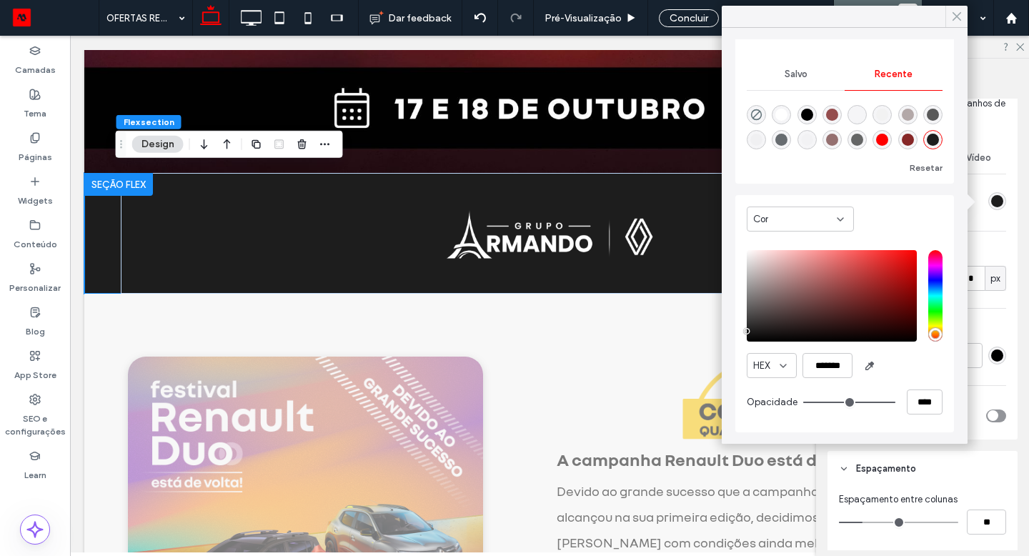
click at [963, 14] on div at bounding box center [956, 16] width 22 height 21
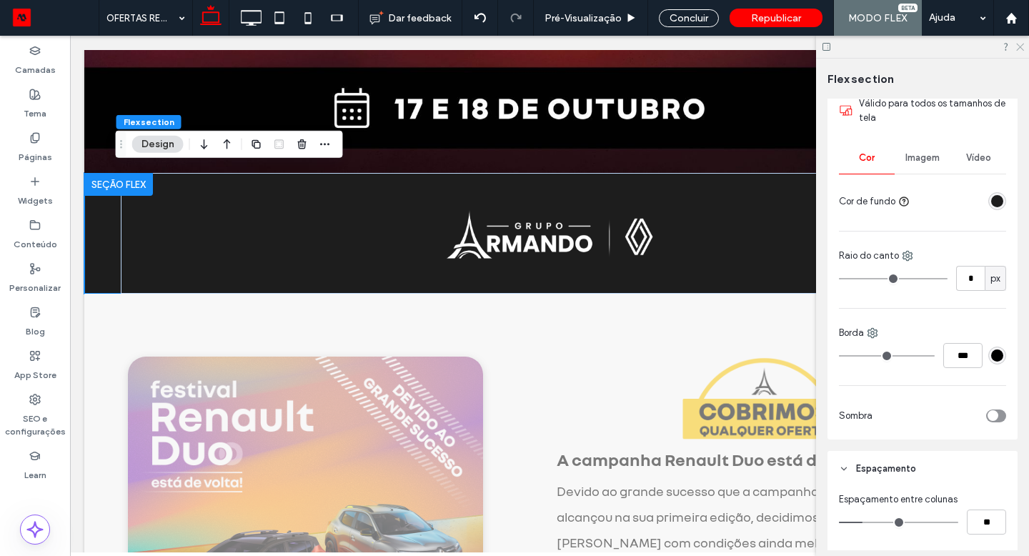
drag, startPoint x: 1019, startPoint y: 44, endPoint x: 851, endPoint y: 31, distance: 169.1
click at [1019, 44] on icon at bounding box center [1018, 45] width 9 height 9
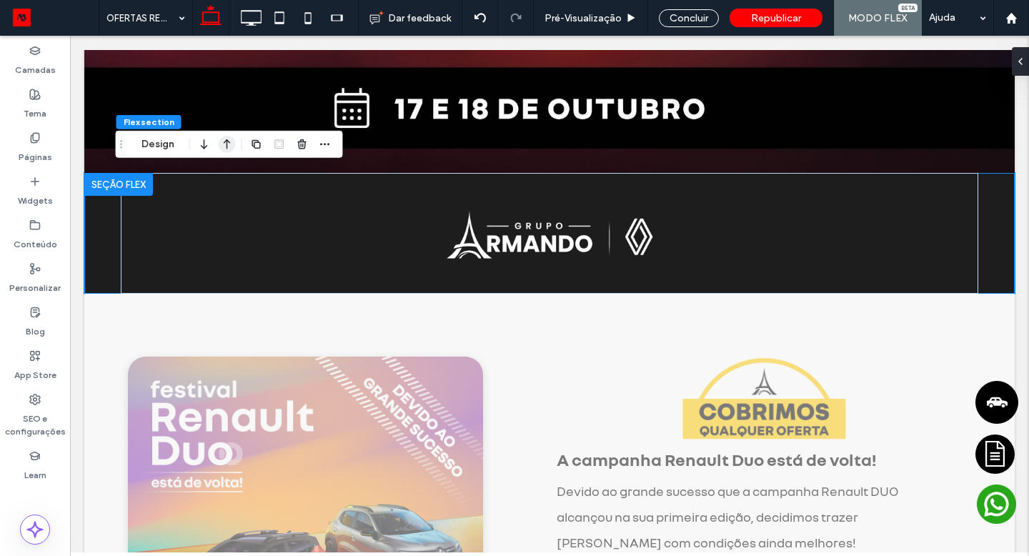
click at [229, 141] on use "button" at bounding box center [227, 144] width 7 height 10
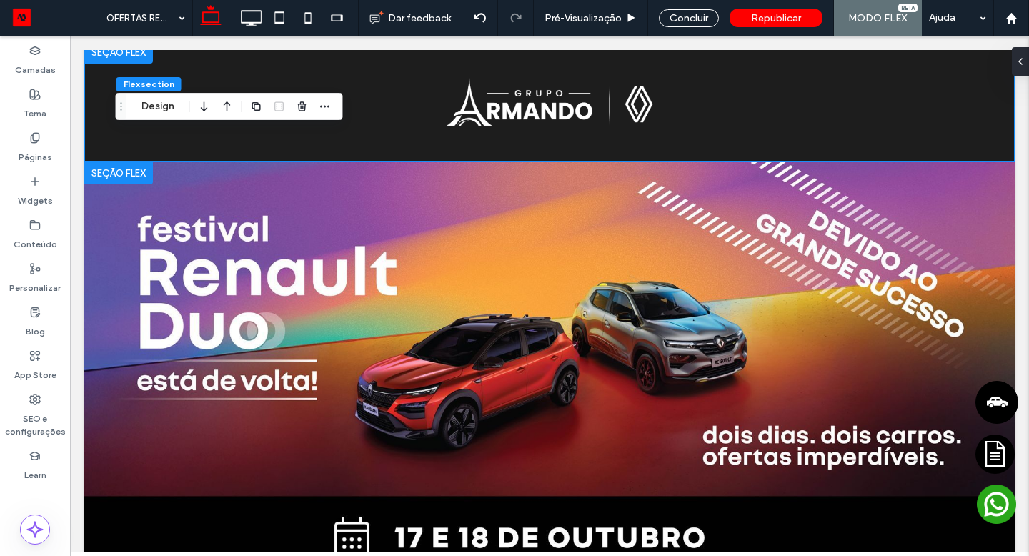
scroll to position [0, 0]
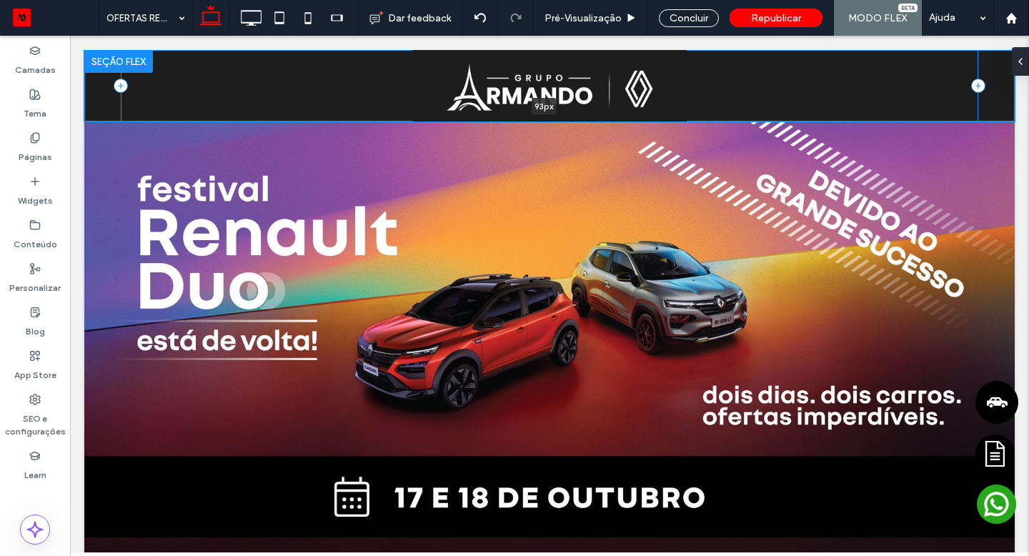
drag, startPoint x: 393, startPoint y: 170, endPoint x: 399, endPoint y: 116, distance: 54.7
click at [399, 116] on div "93px Seção Clique para editar no Modo Flex + Adicionar seção" at bounding box center [549, 85] width 930 height 71
type input "**"
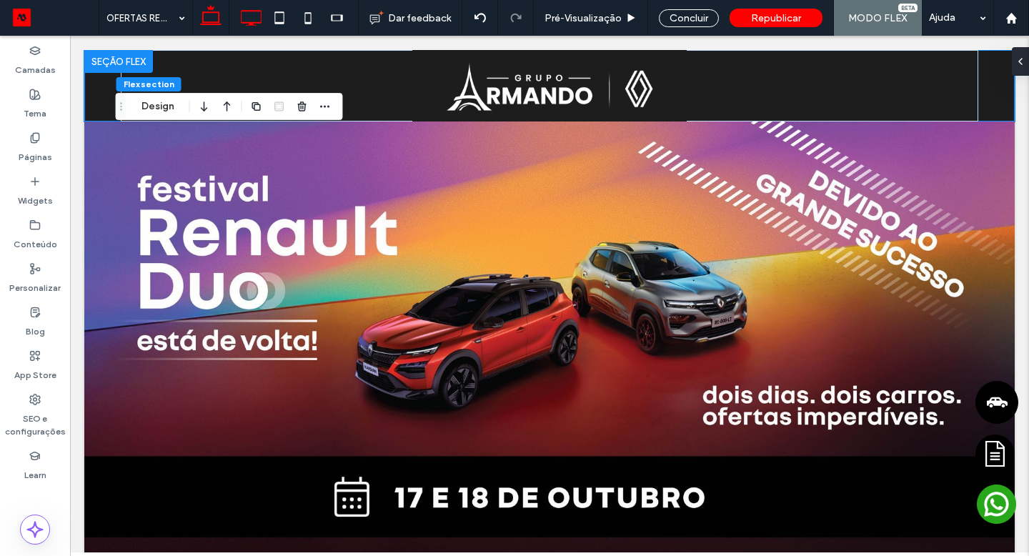
click at [244, 22] on use at bounding box center [251, 18] width 21 height 16
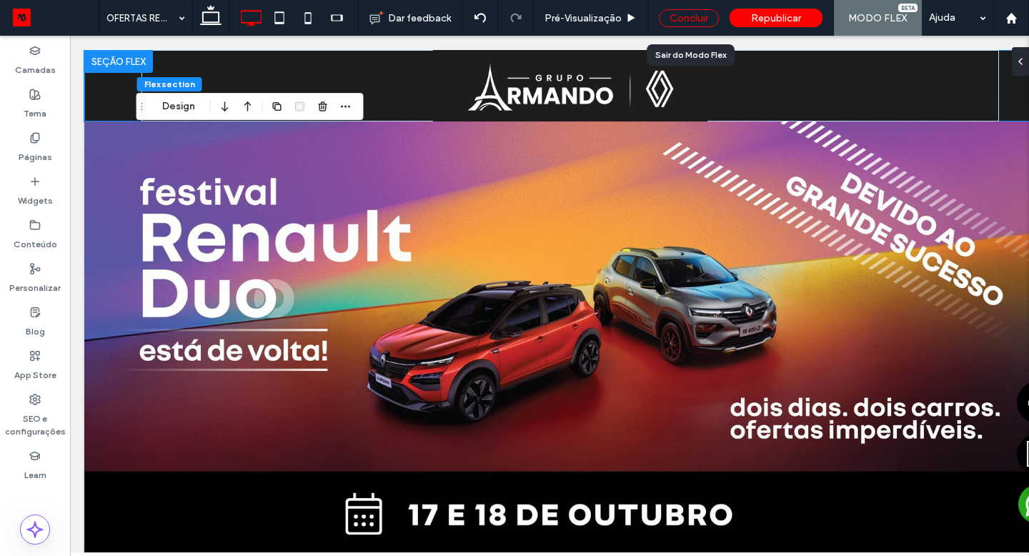
click at [704, 25] on div "Concluir" at bounding box center [689, 18] width 60 height 18
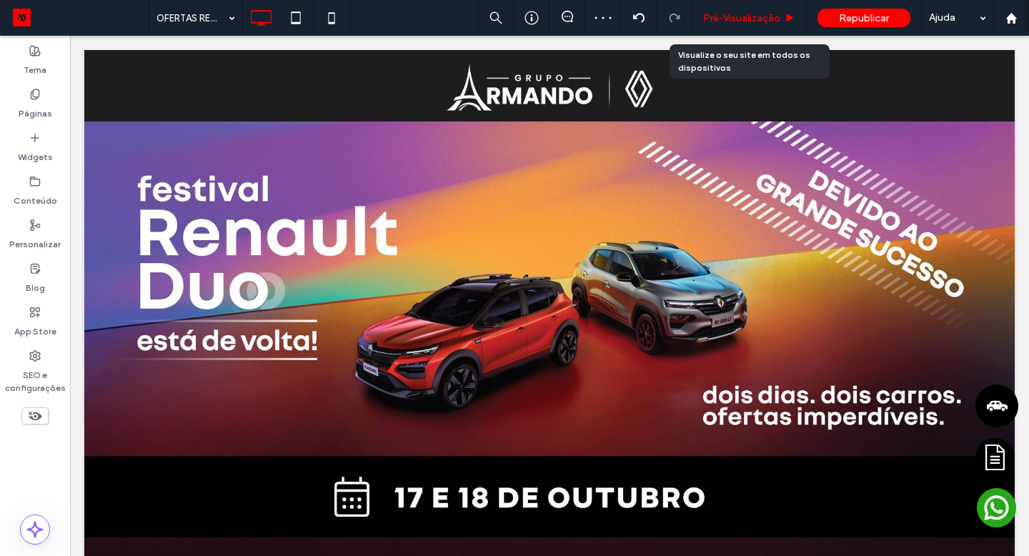
click at [716, 5] on div "Pré-Visualizaçāo" at bounding box center [749, 18] width 114 height 36
click at [729, 16] on span "Pré-Visualizaçāo" at bounding box center [741, 18] width 77 height 12
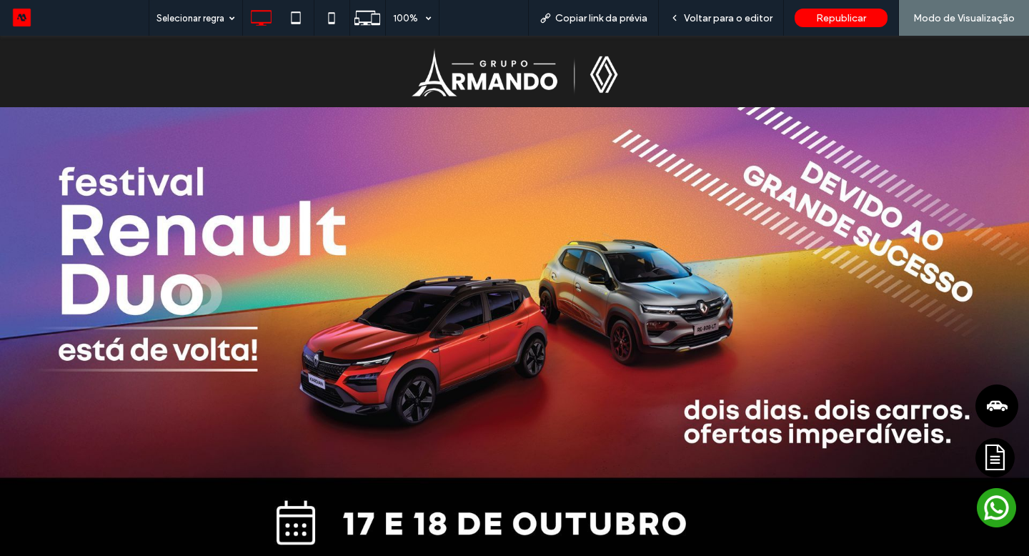
click at [496, 85] on img at bounding box center [514, 71] width 274 height 71
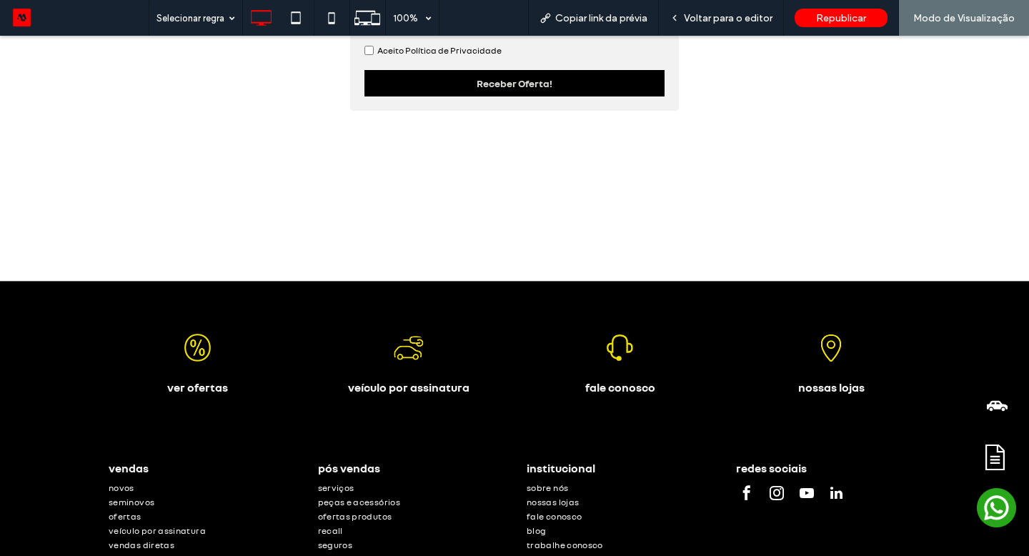
scroll to position [3350, 0]
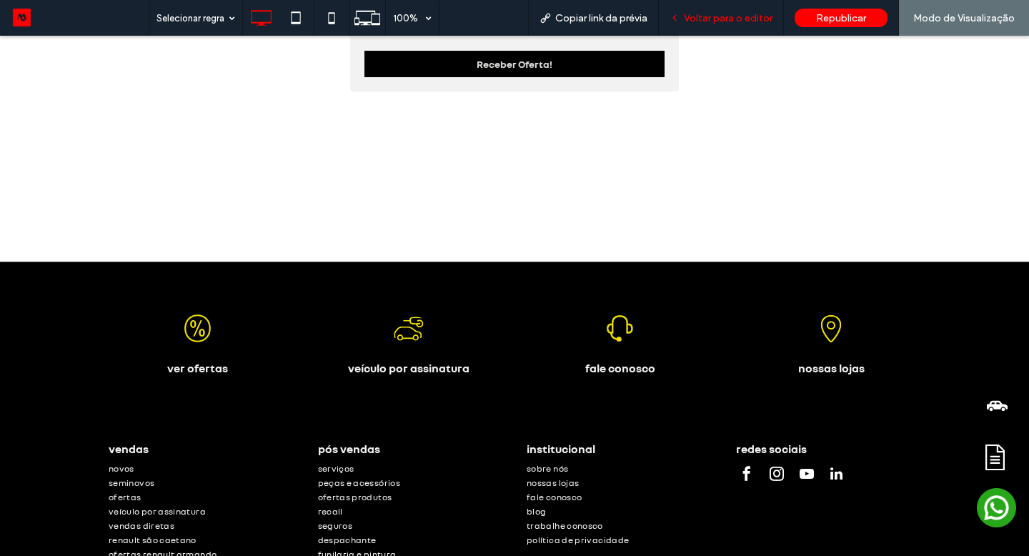
click at [754, 21] on span "Voltar para o editor" at bounding box center [728, 18] width 89 height 12
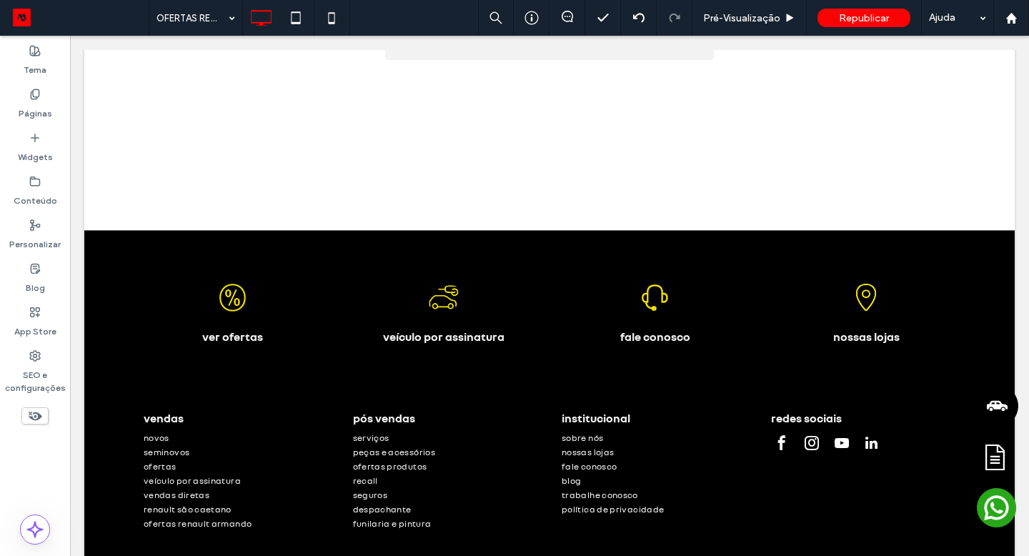
scroll to position [3317, 0]
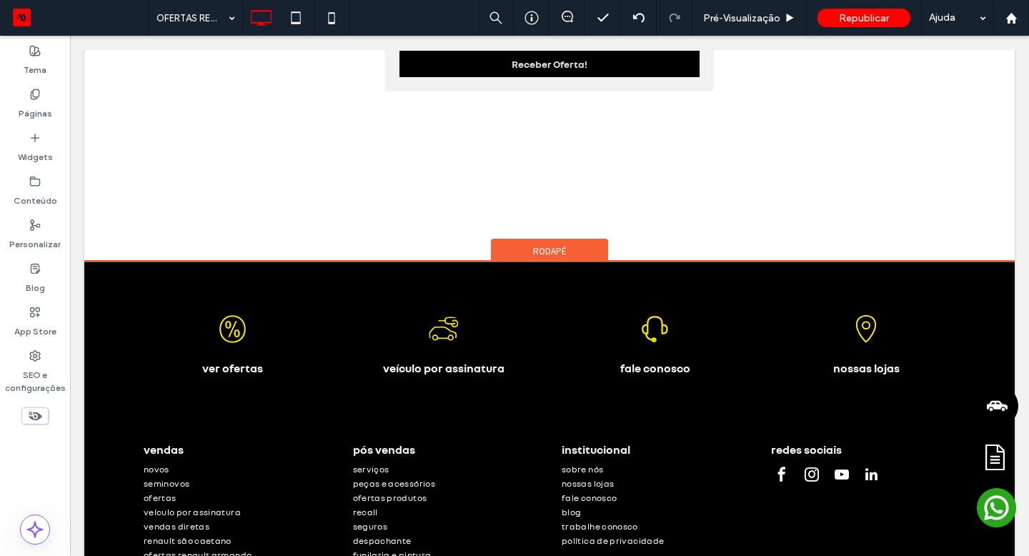
click at [574, 239] on div "Rodapé" at bounding box center [549, 249] width 117 height 21
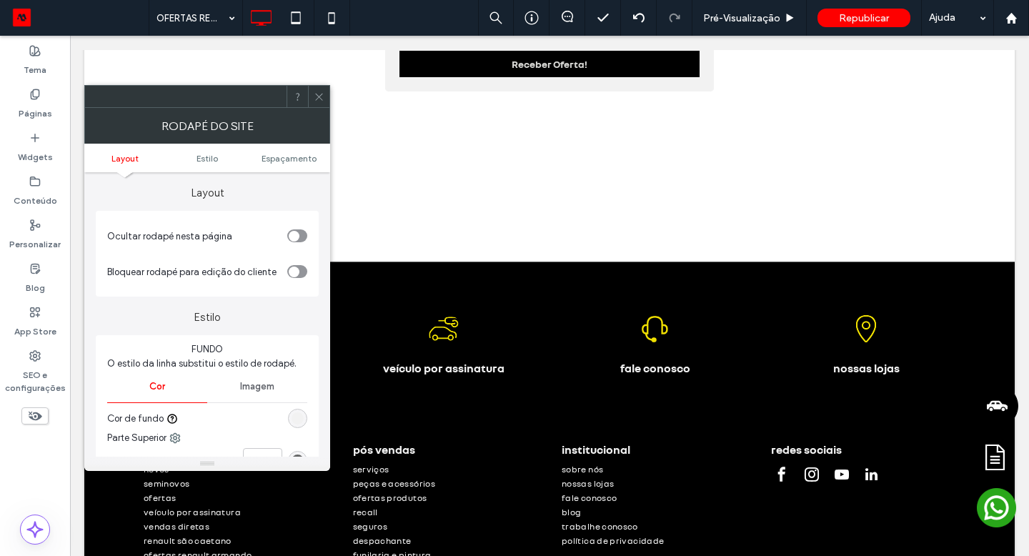
click at [299, 235] on div "toggle" at bounding box center [294, 236] width 11 height 11
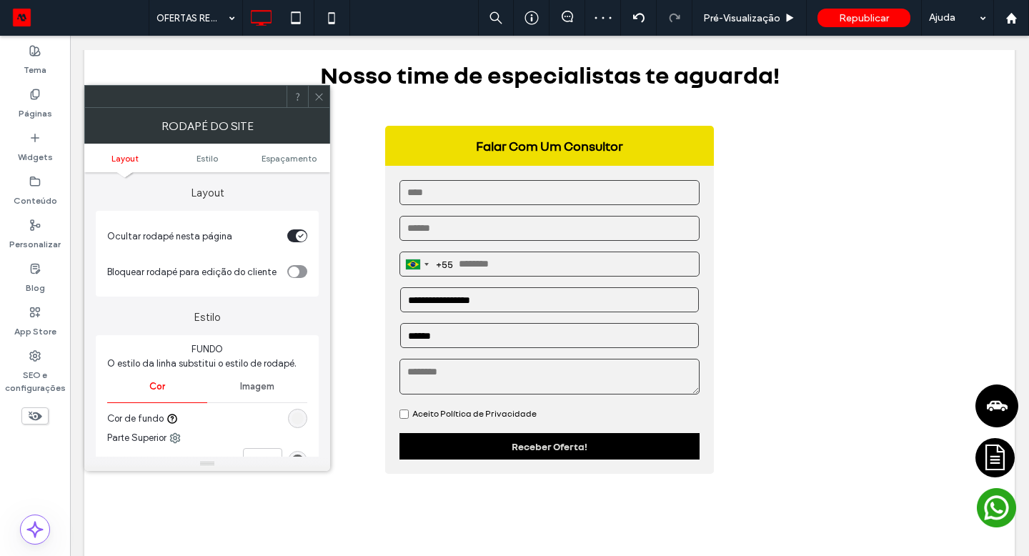
scroll to position [2954, 0]
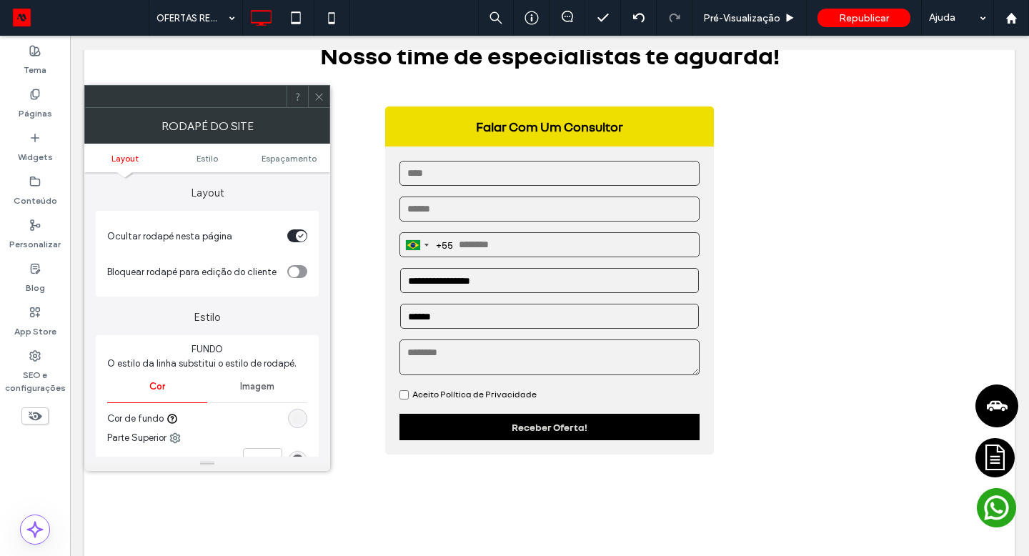
click at [315, 96] on icon at bounding box center [319, 96] width 11 height 11
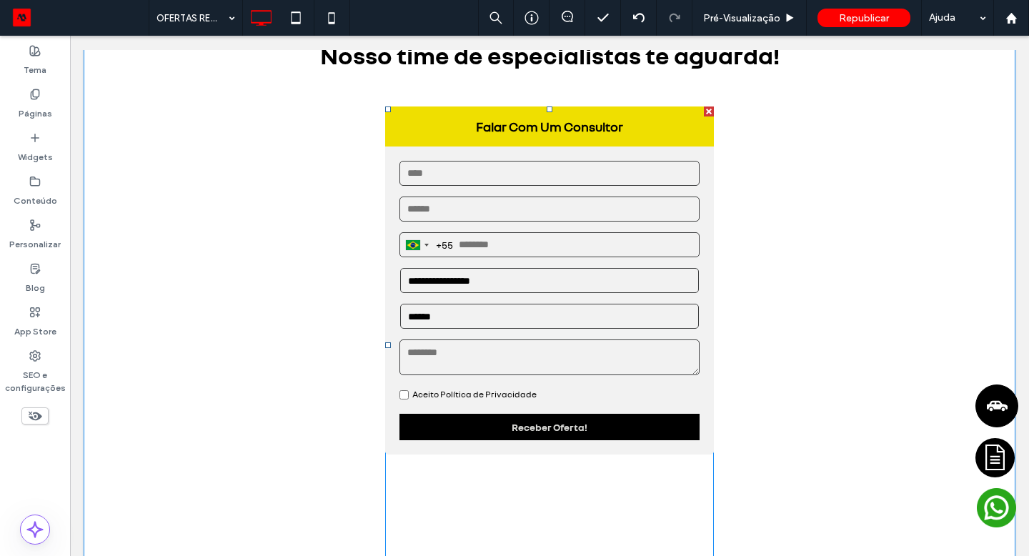
scroll to position [2953, 0]
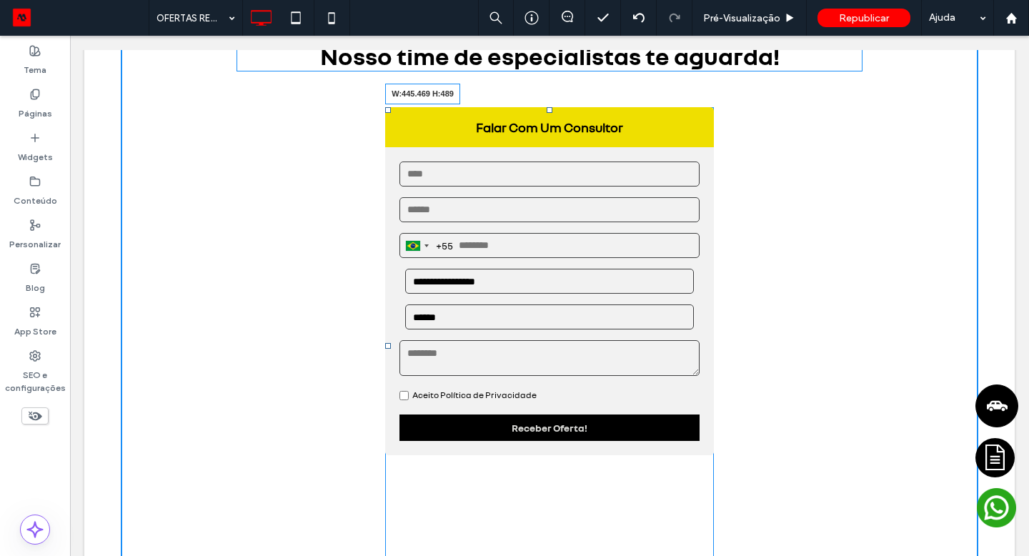
drag, startPoint x: 704, startPoint y: 497, endPoint x: 698, endPoint y: 371, distance: 126.6
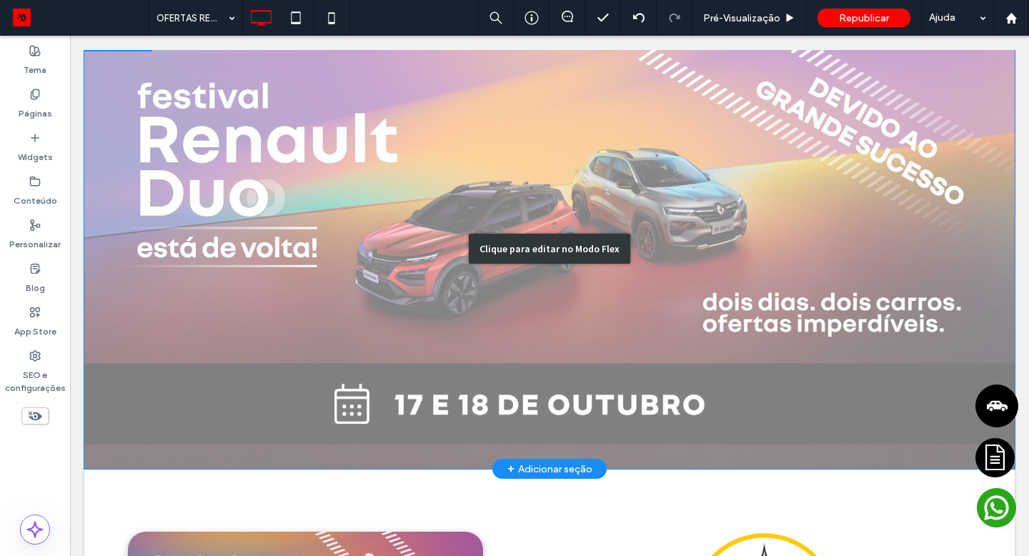
scroll to position [0, 0]
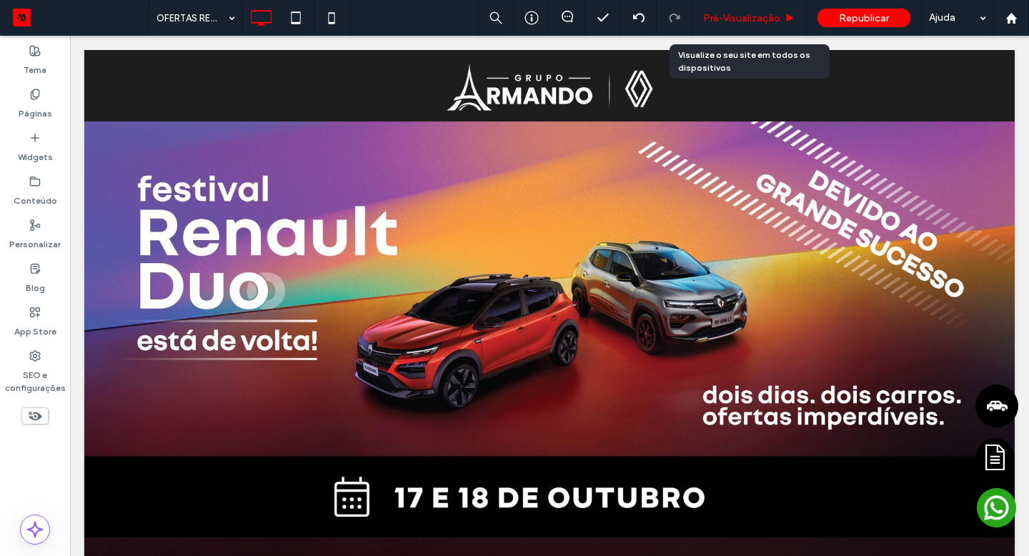
click at [748, 18] on span "Pré-Visualizaçāo" at bounding box center [741, 18] width 77 height 12
